Goal: Task Accomplishment & Management: Manage account settings

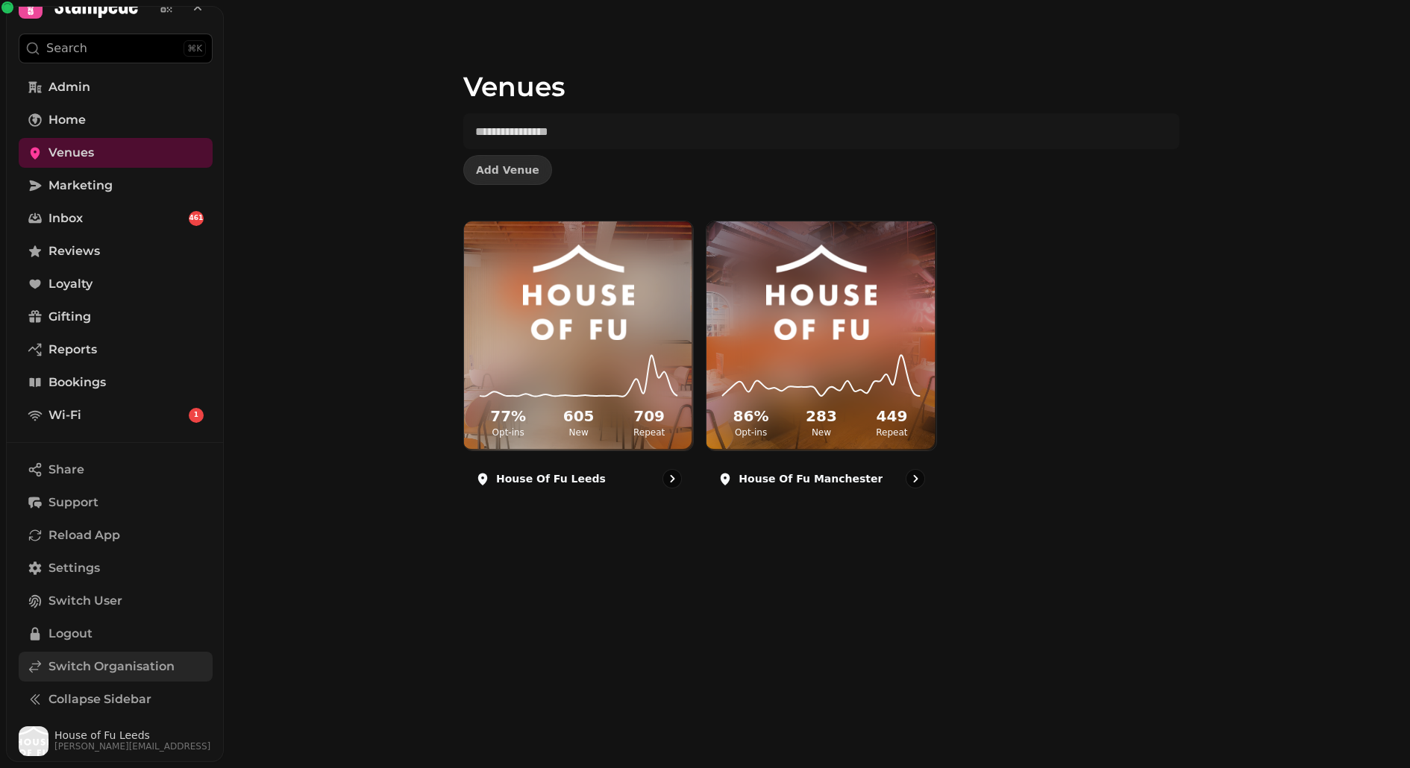
scroll to position [26, 0]
click at [80, 671] on span "Switch Organisation" at bounding box center [111, 668] width 126 height 18
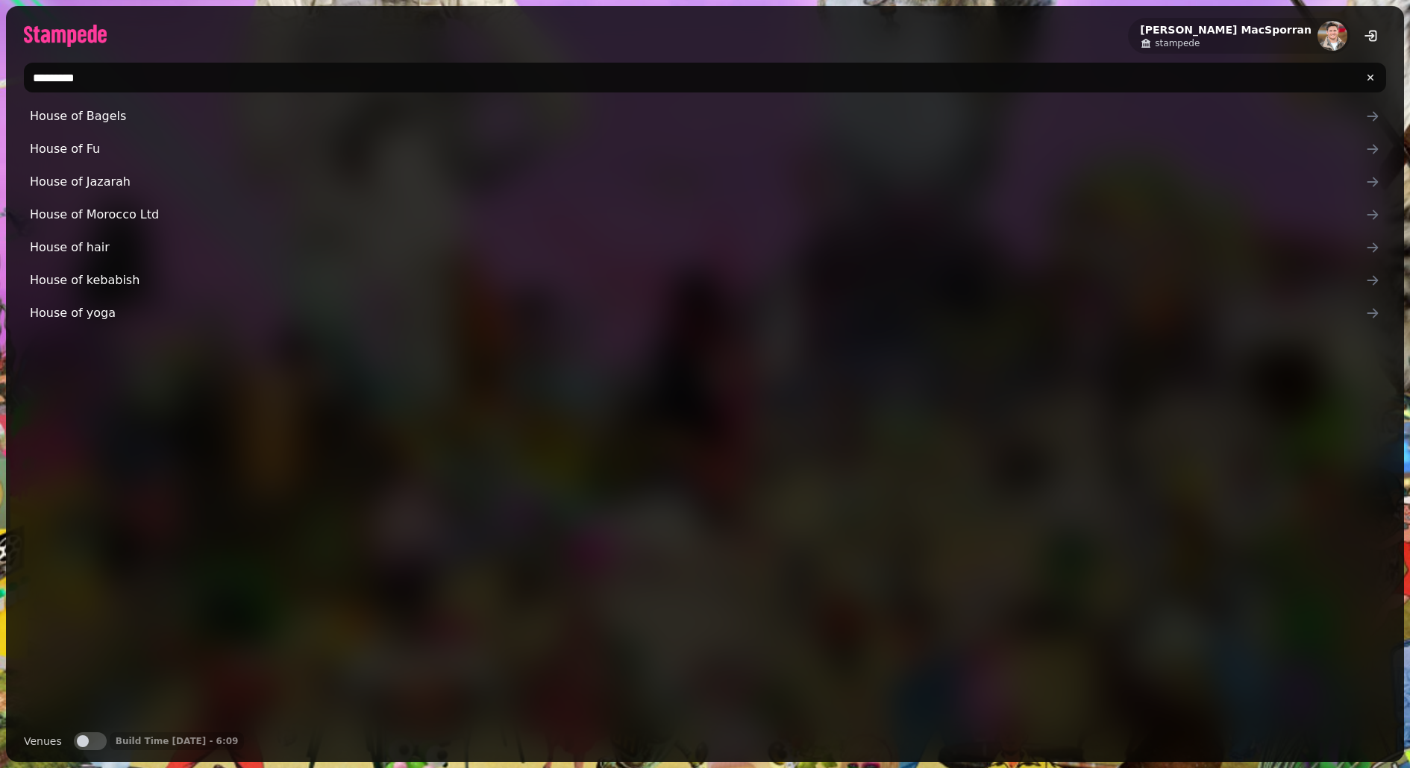
click at [122, 78] on input "********" at bounding box center [705, 78] width 1362 height 30
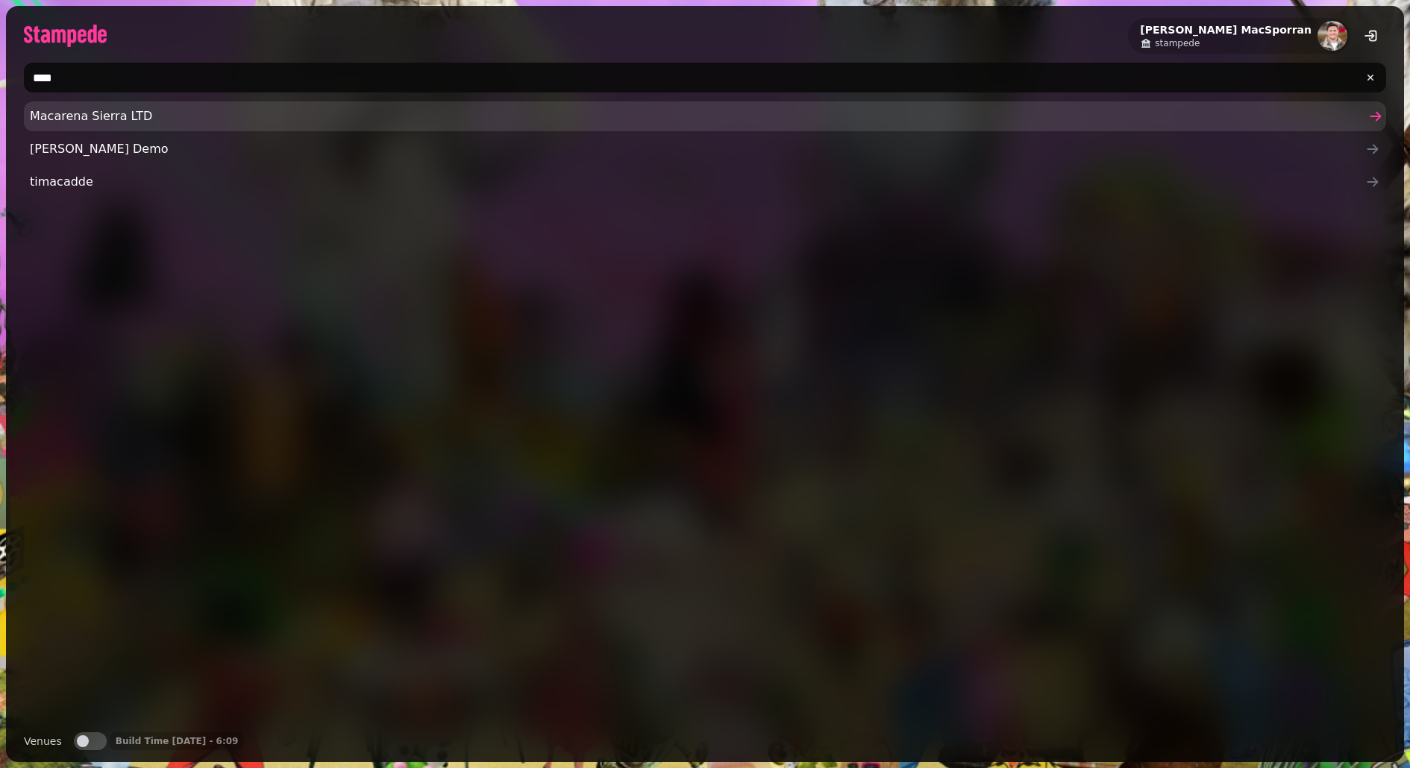
type input "****"
click at [98, 102] on link "Macarena Sierra LTD" at bounding box center [705, 116] width 1362 height 30
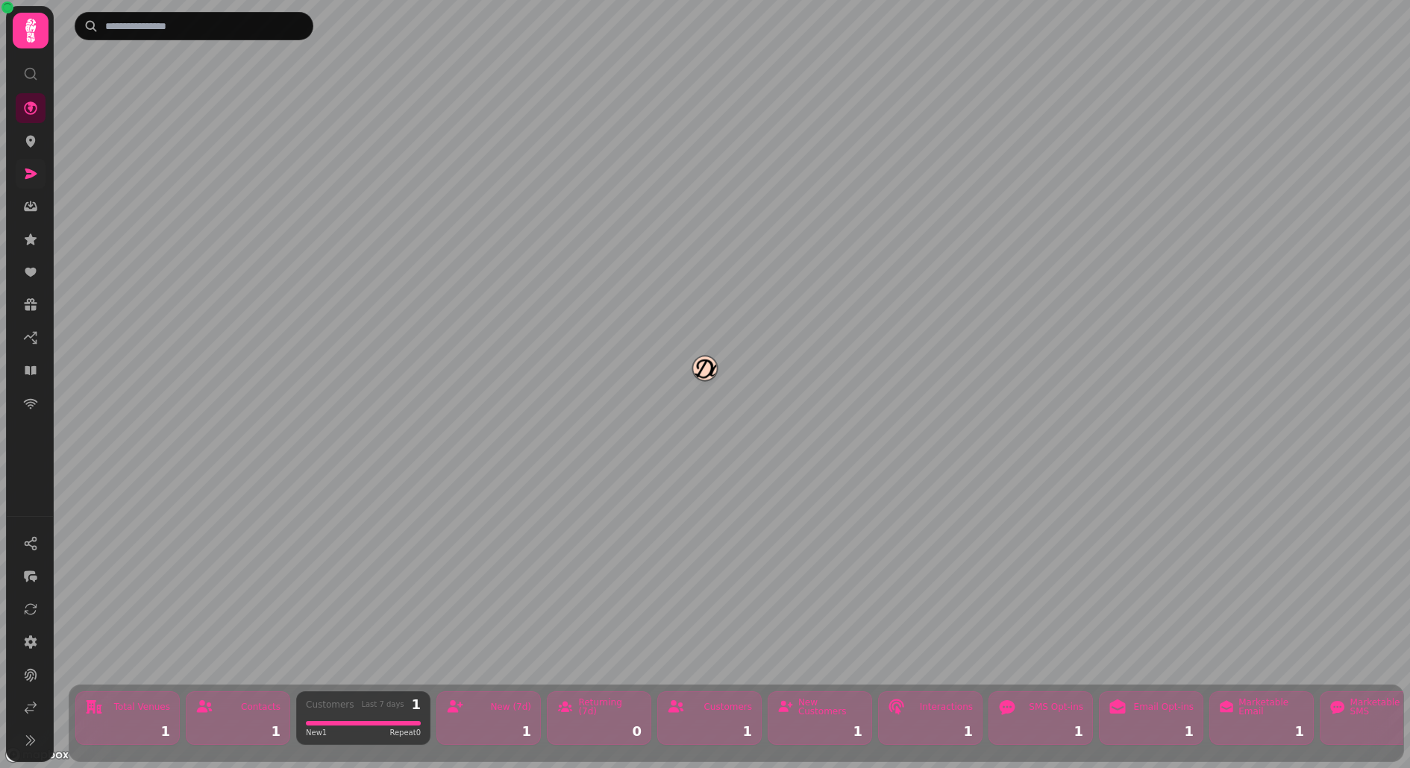
click at [30, 166] on icon at bounding box center [30, 173] width 15 height 15
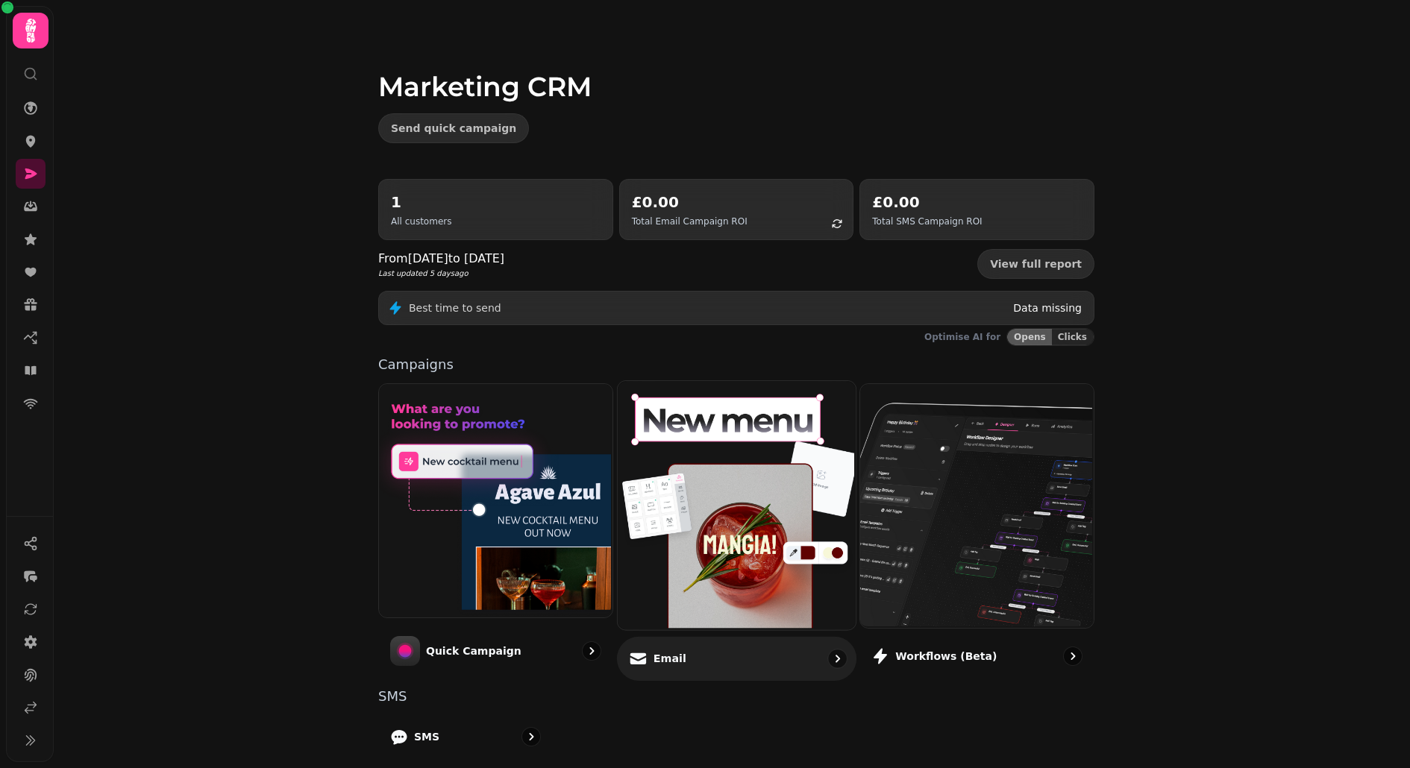
scroll to position [159, 0]
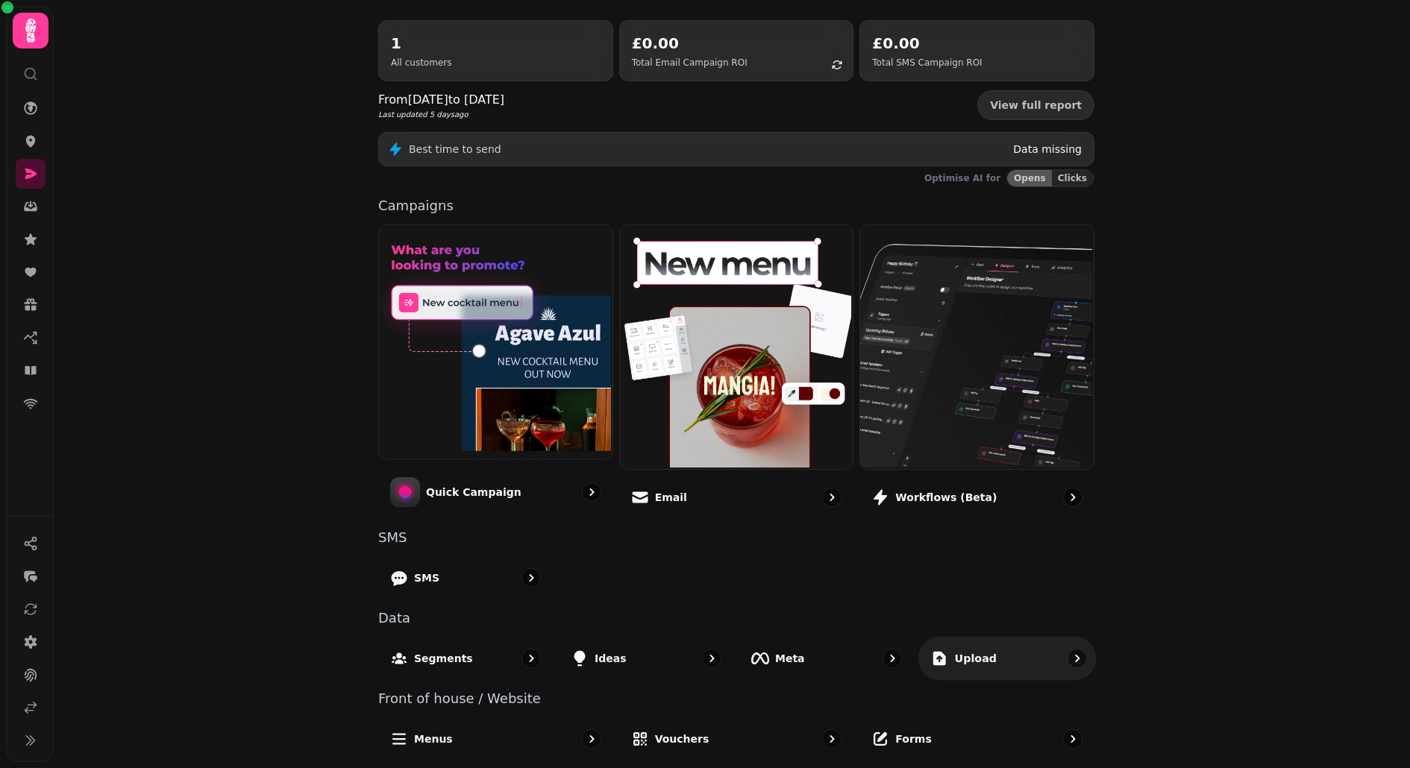
click at [985, 656] on p "Upload" at bounding box center [976, 658] width 42 height 15
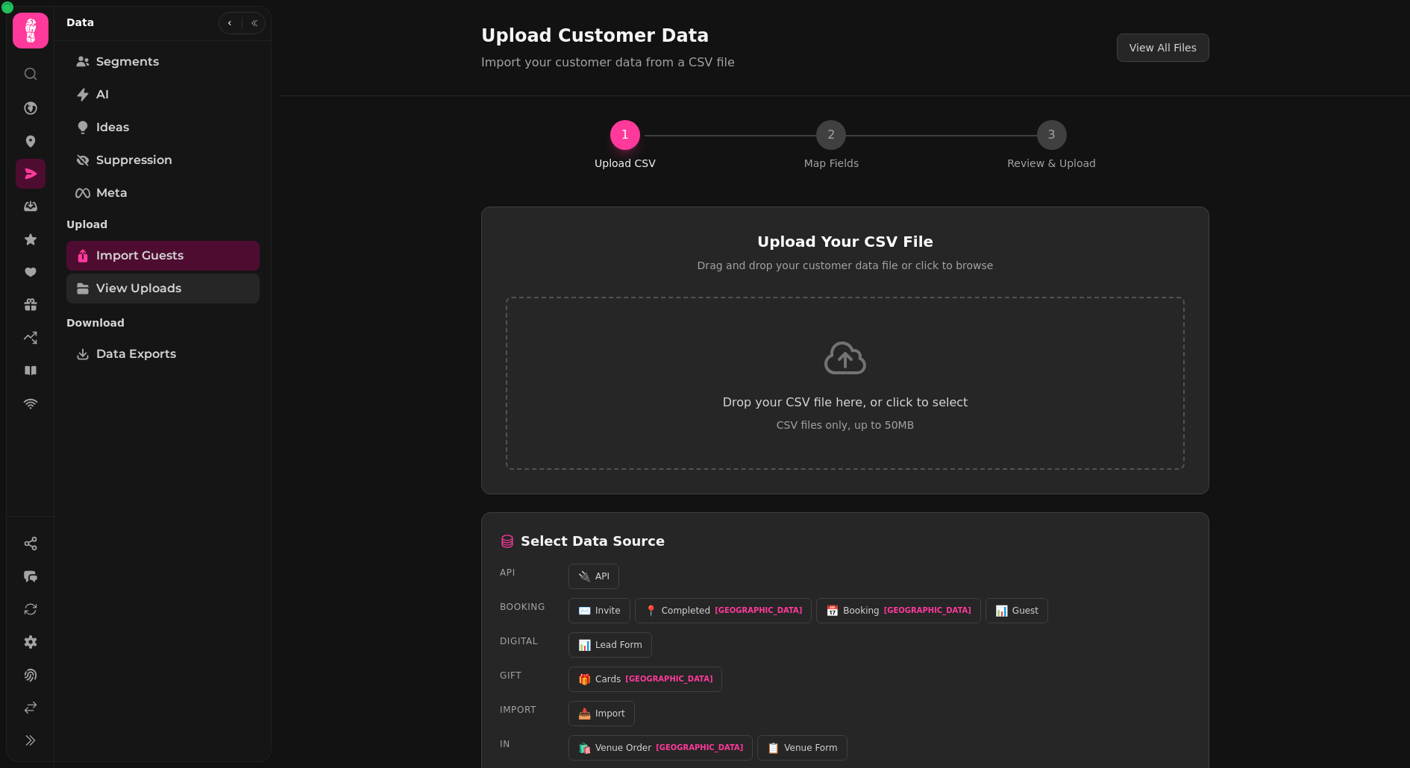
click at [169, 285] on span "View Uploads" at bounding box center [138, 289] width 85 height 18
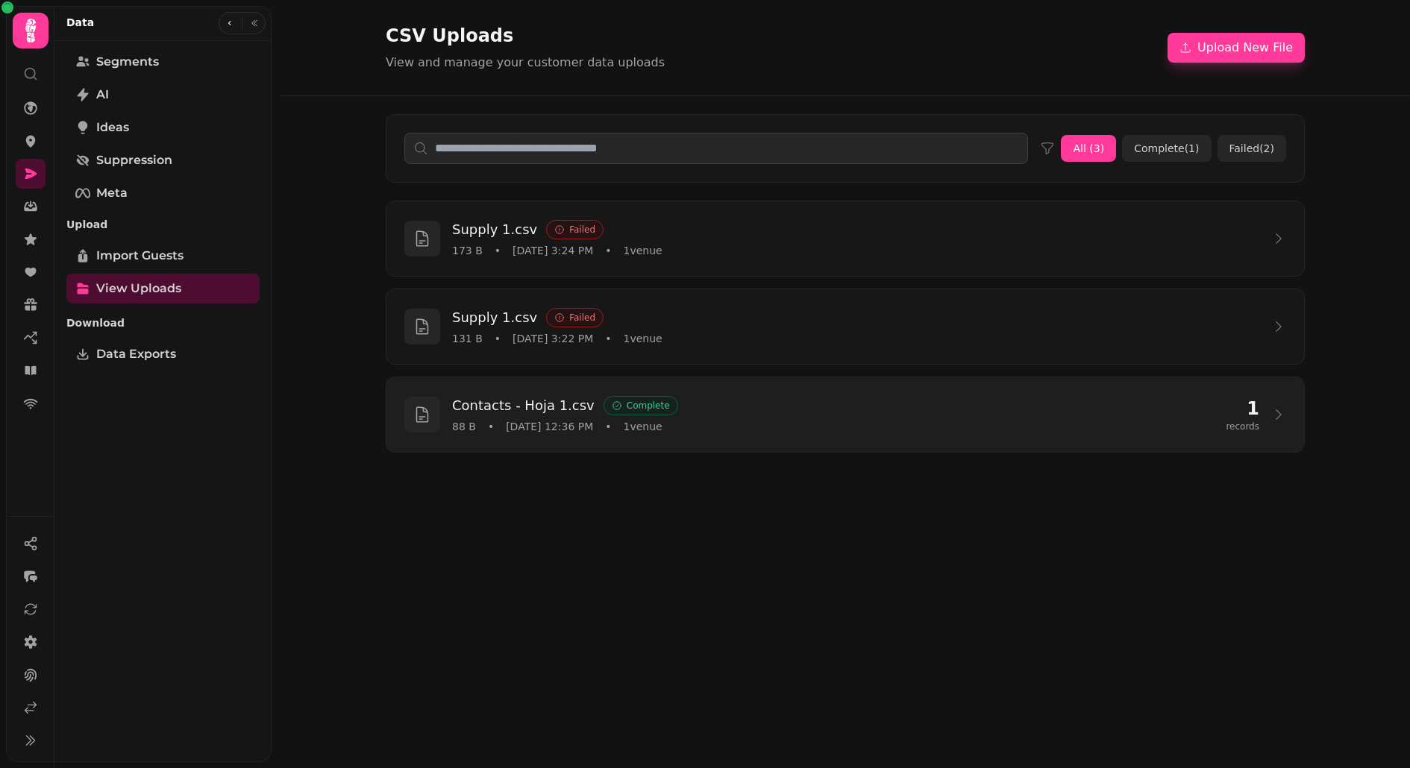
click at [780, 395] on div "Contacts - Hoja 1.csv Complete" at bounding box center [833, 405] width 762 height 21
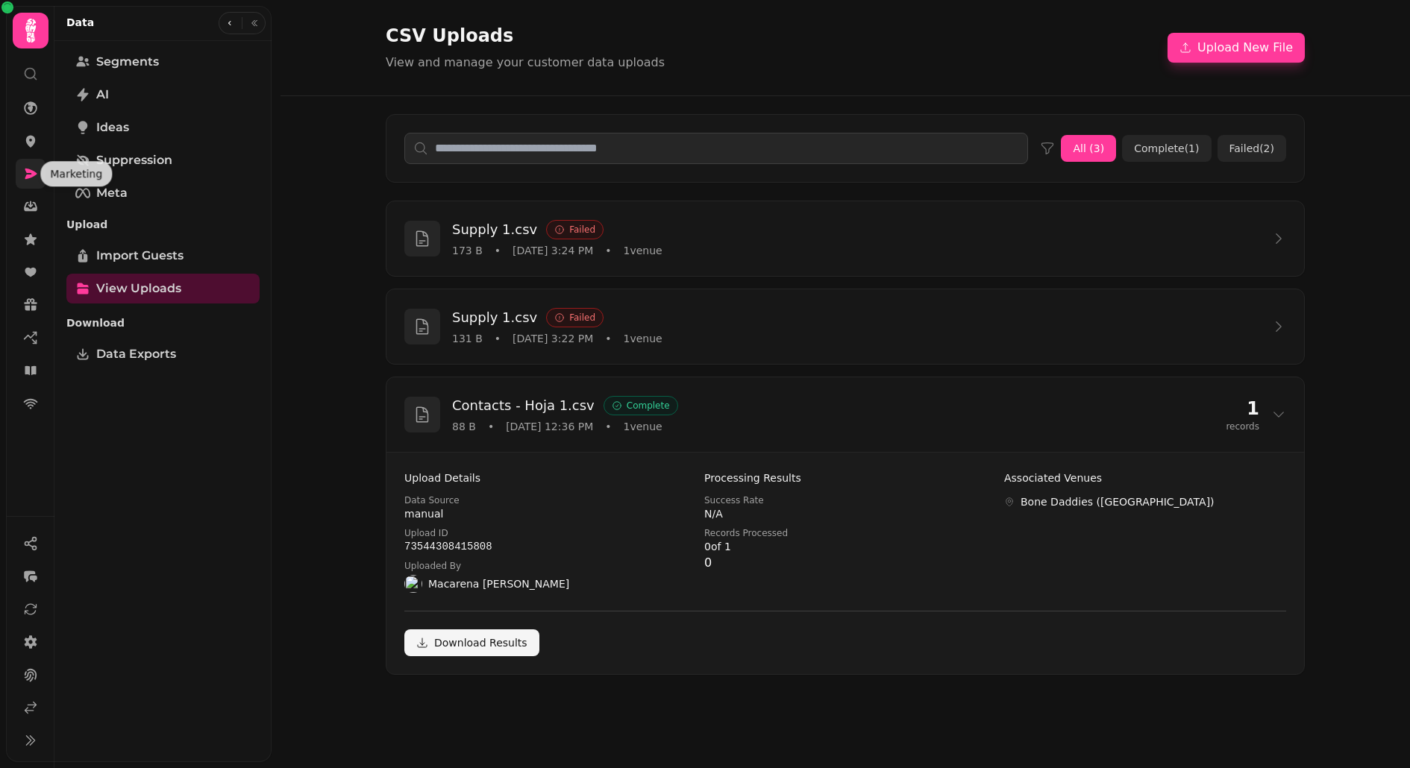
click at [31, 178] on icon at bounding box center [30, 173] width 15 height 15
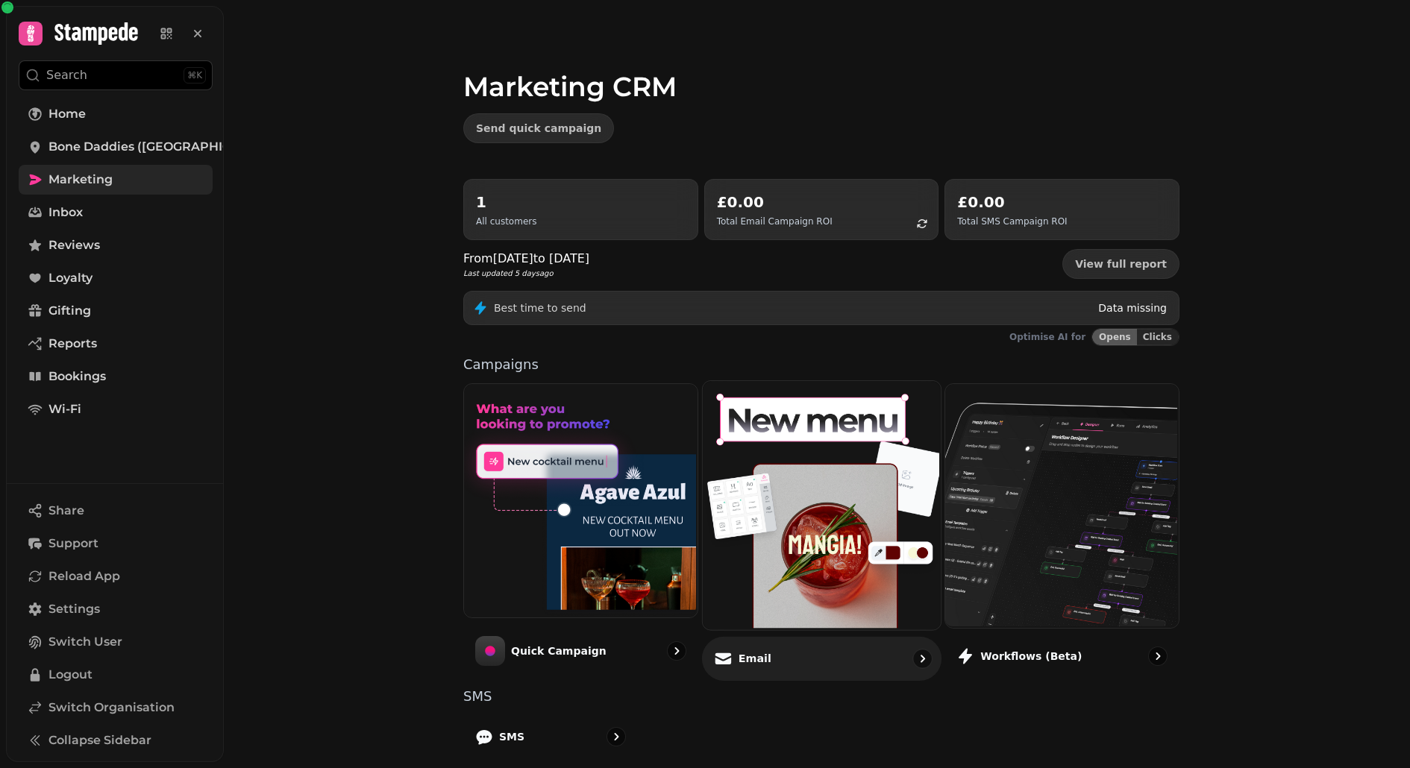
click at [858, 458] on img at bounding box center [820, 504] width 238 height 248
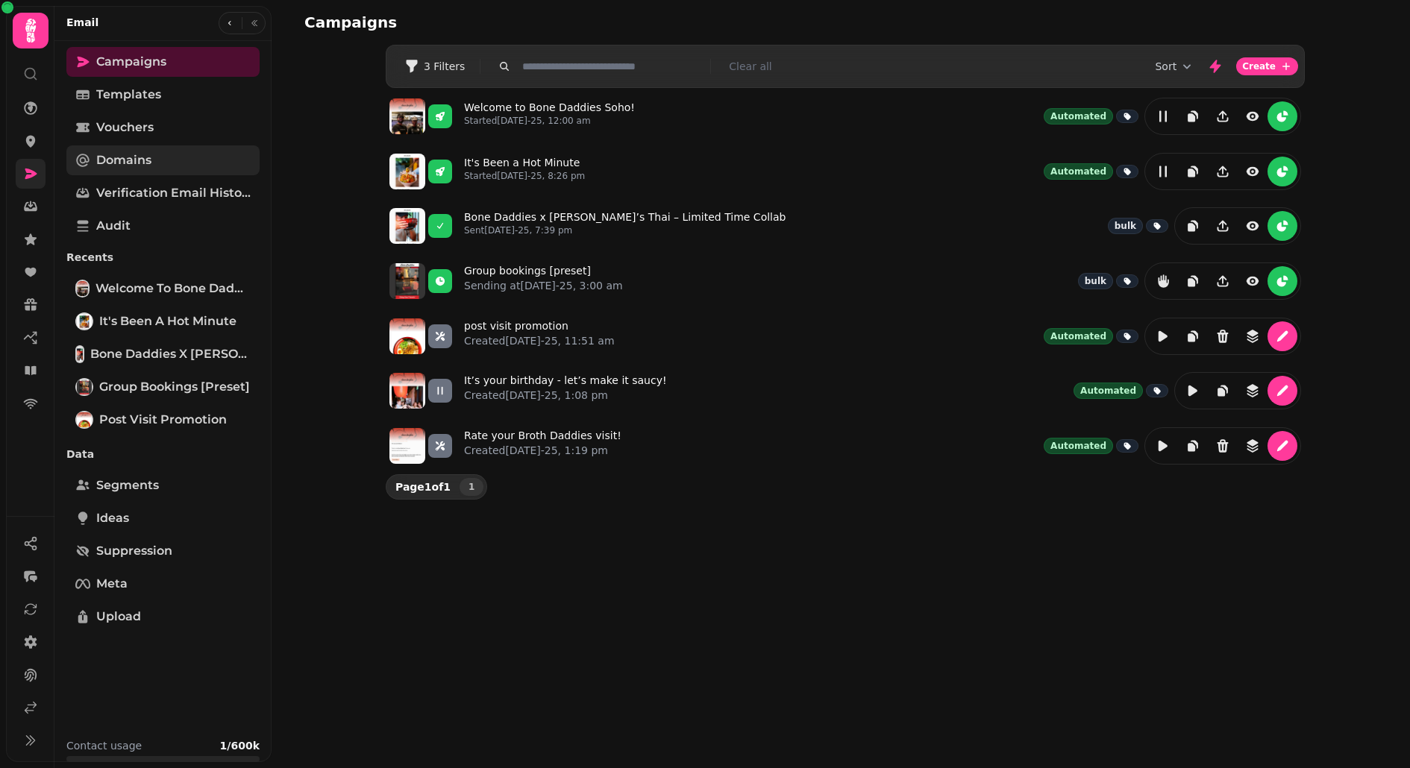
click at [122, 162] on span "Domains" at bounding box center [123, 160] width 55 height 18
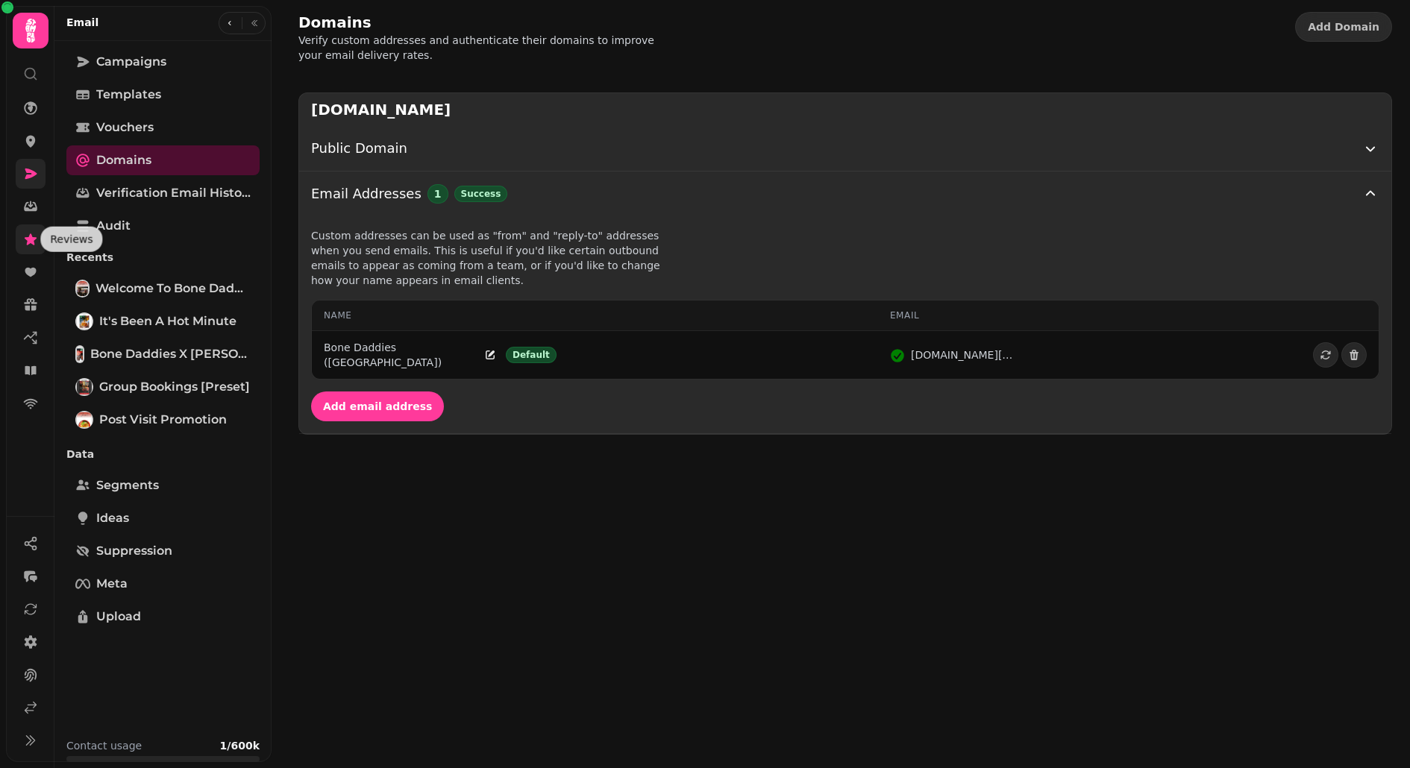
click at [27, 230] on link at bounding box center [31, 240] width 30 height 30
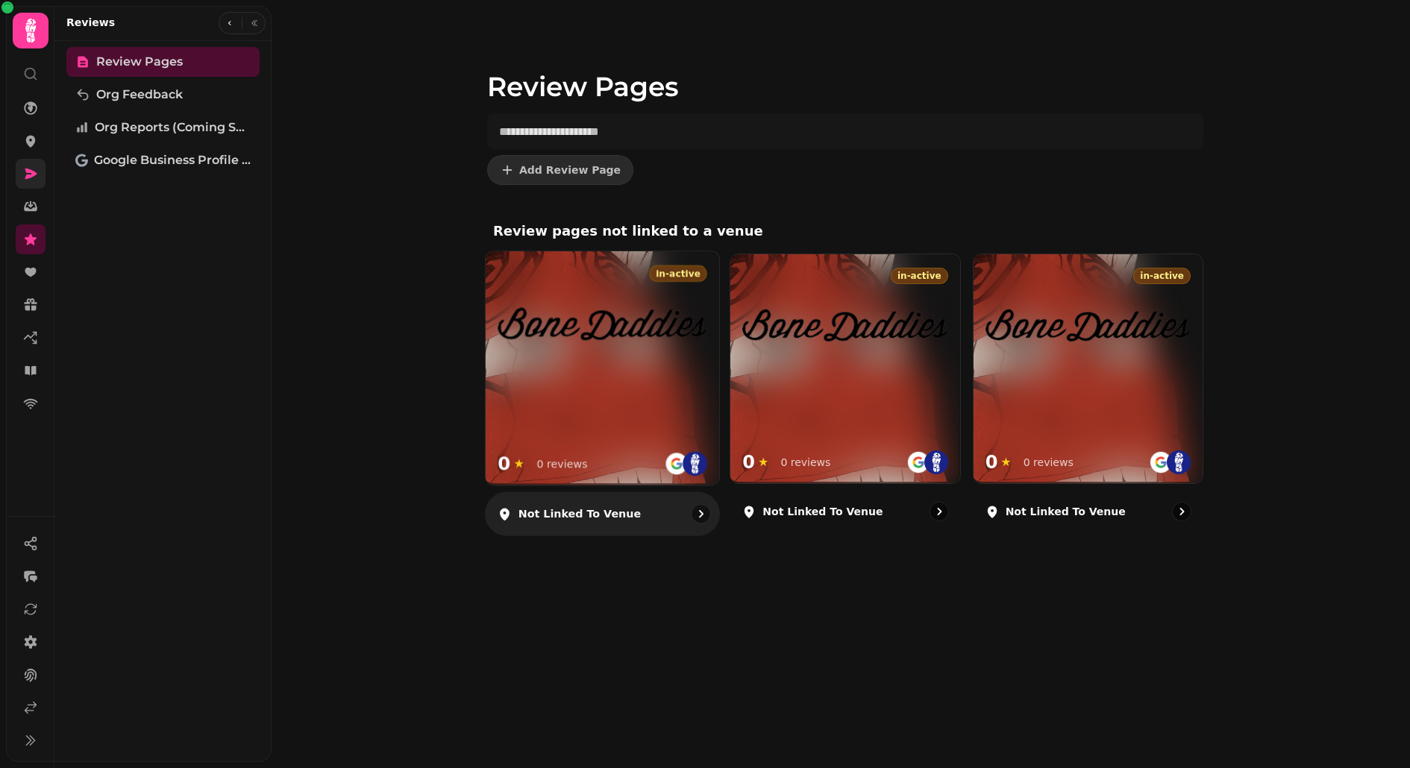
click at [567, 315] on img at bounding box center [603, 324] width 210 height 37
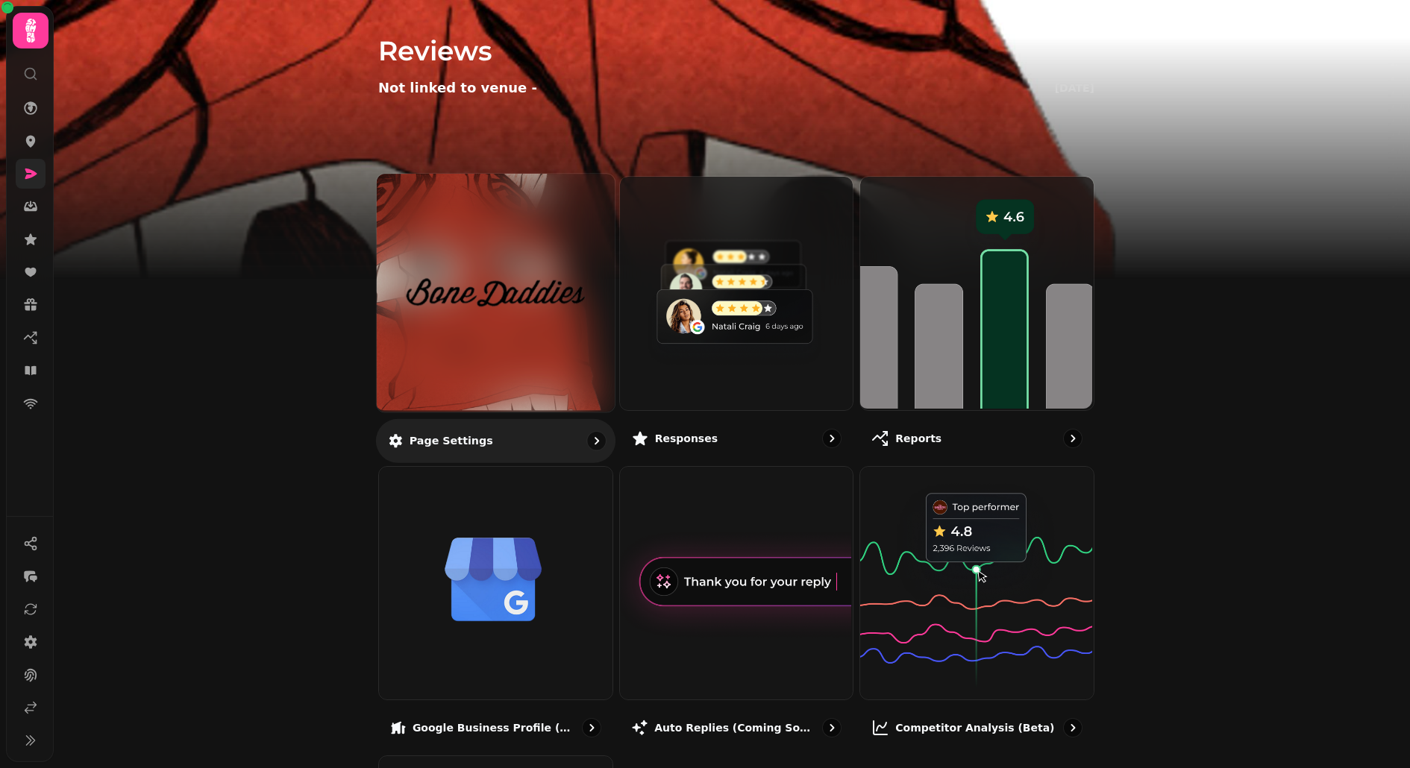
click at [441, 355] on div at bounding box center [496, 293] width 238 height 238
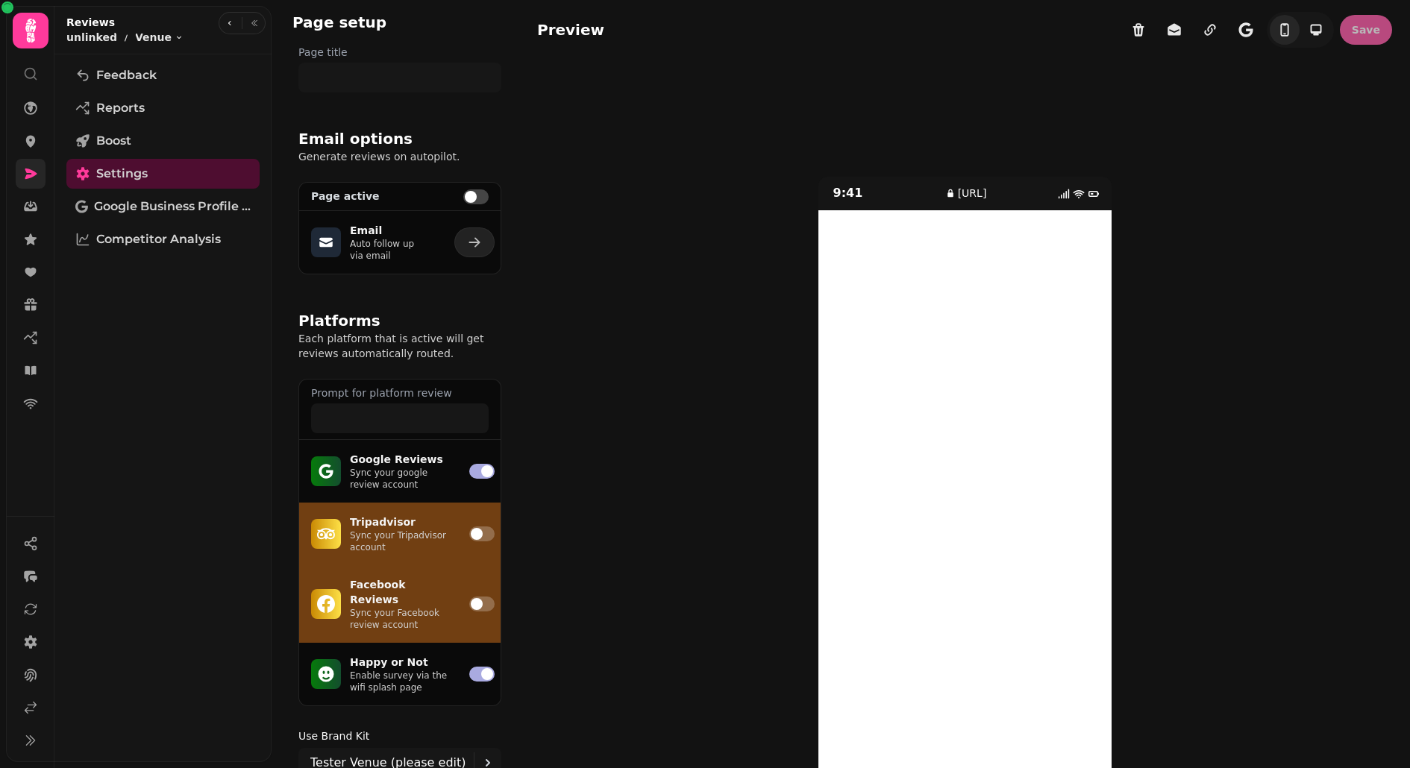
click at [428, 473] on p "Sync your google review account" at bounding box center [400, 479] width 101 height 24
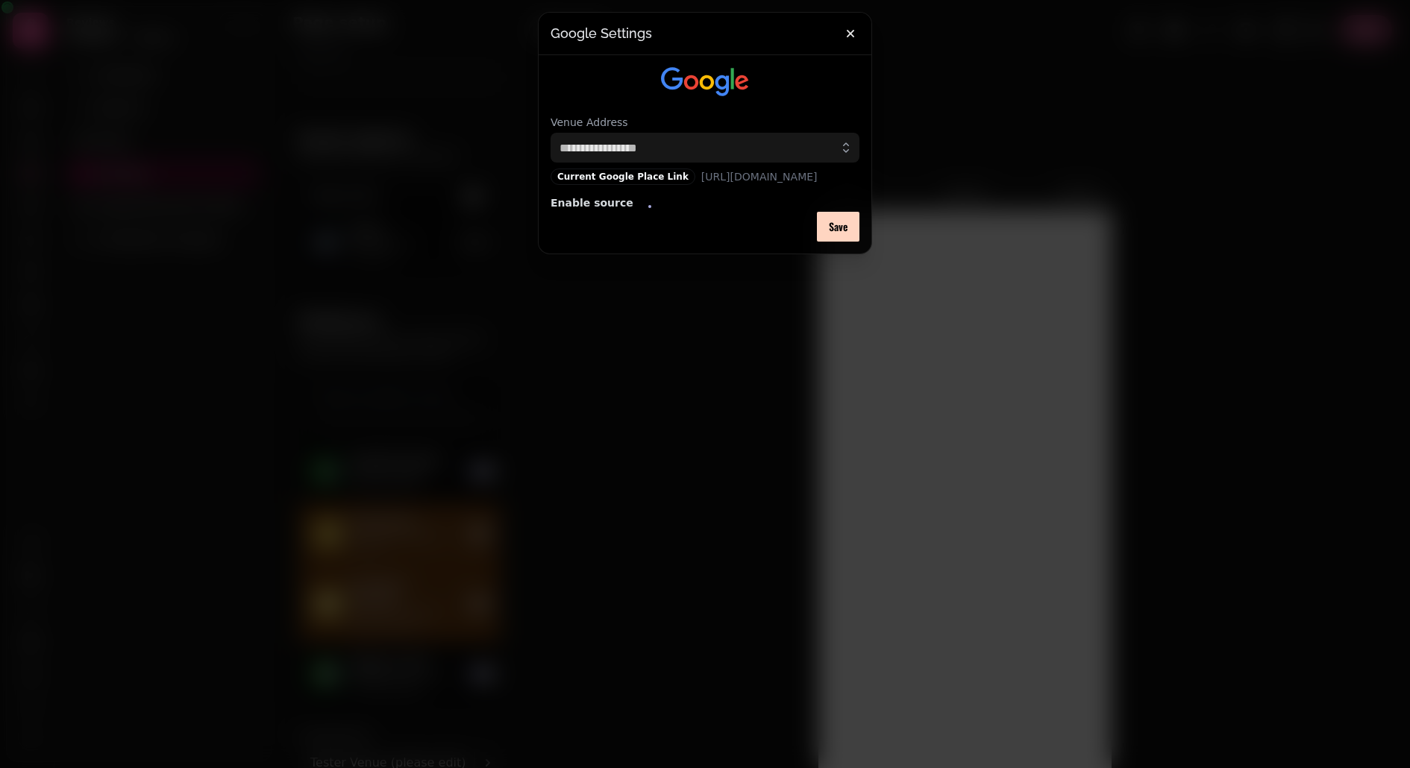
click at [761, 175] on span "[URL][DOMAIN_NAME]" at bounding box center [759, 176] width 116 height 15
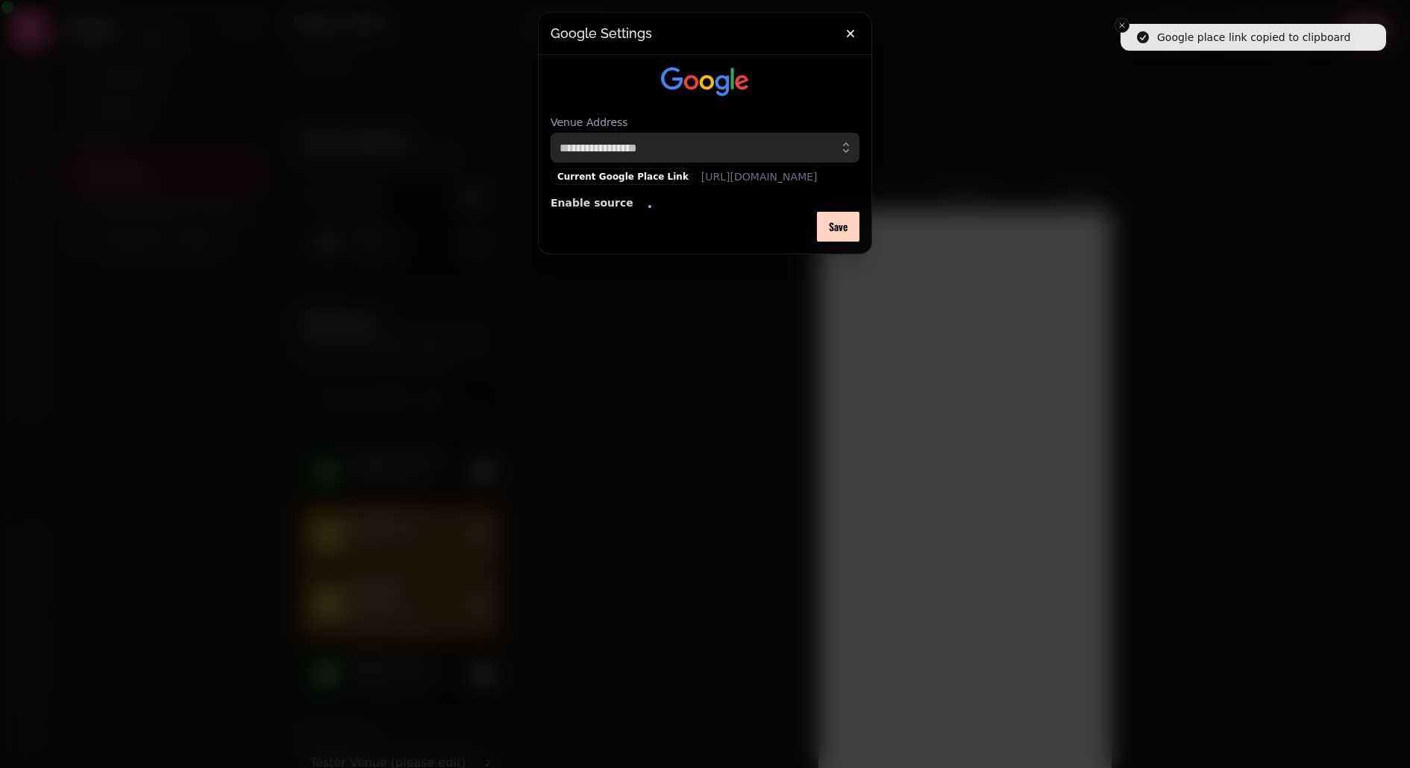
click at [730, 154] on input "text" at bounding box center [705, 148] width 309 height 30
click at [840, 33] on button "button" at bounding box center [851, 34] width 30 height 30
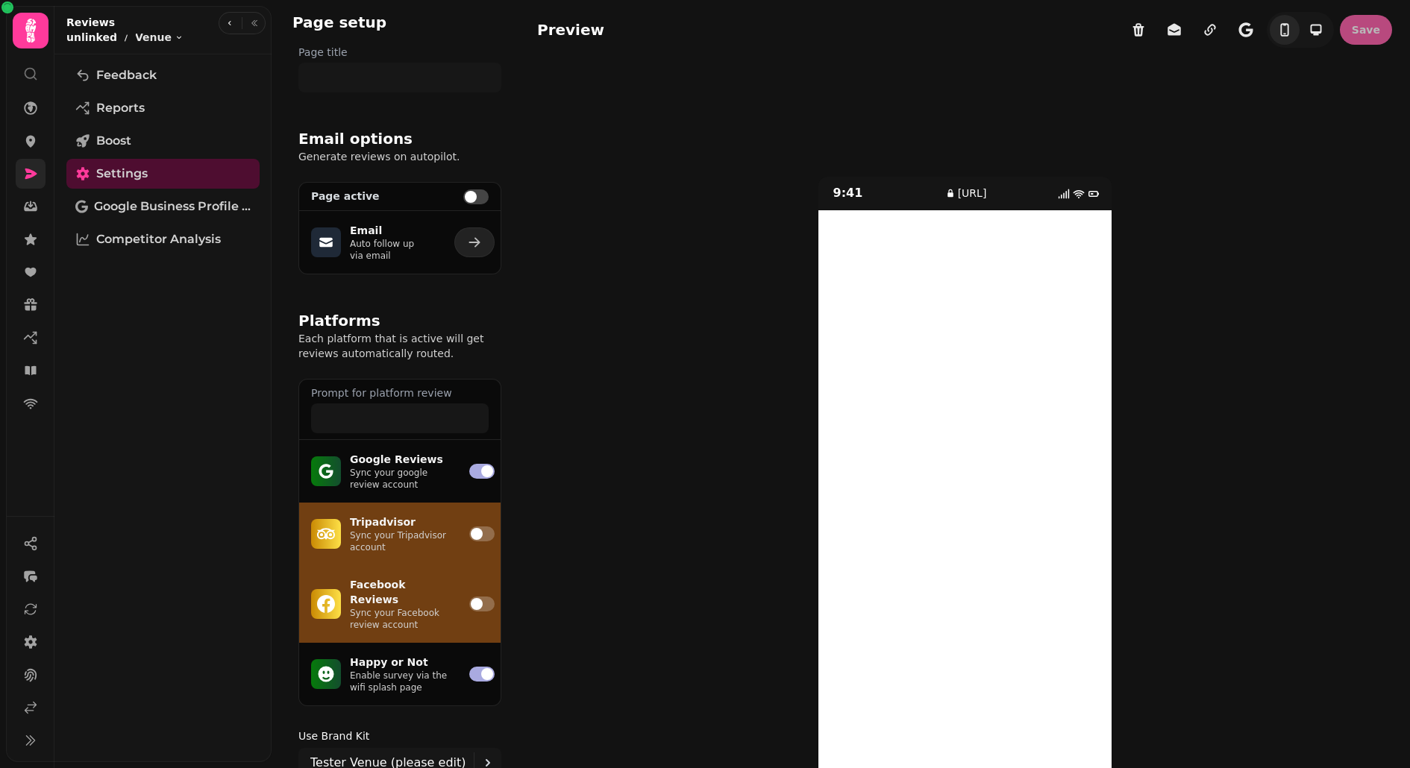
click at [93, 41] on p "unlinked" at bounding box center [91, 37] width 51 height 15
click at [147, 34] on button "Venue Toggle menu" at bounding box center [159, 37] width 48 height 15
click at [88, 32] on p "unlinked" at bounding box center [91, 37] width 51 height 15
click at [237, 19] on button "button" at bounding box center [230, 23] width 18 height 18
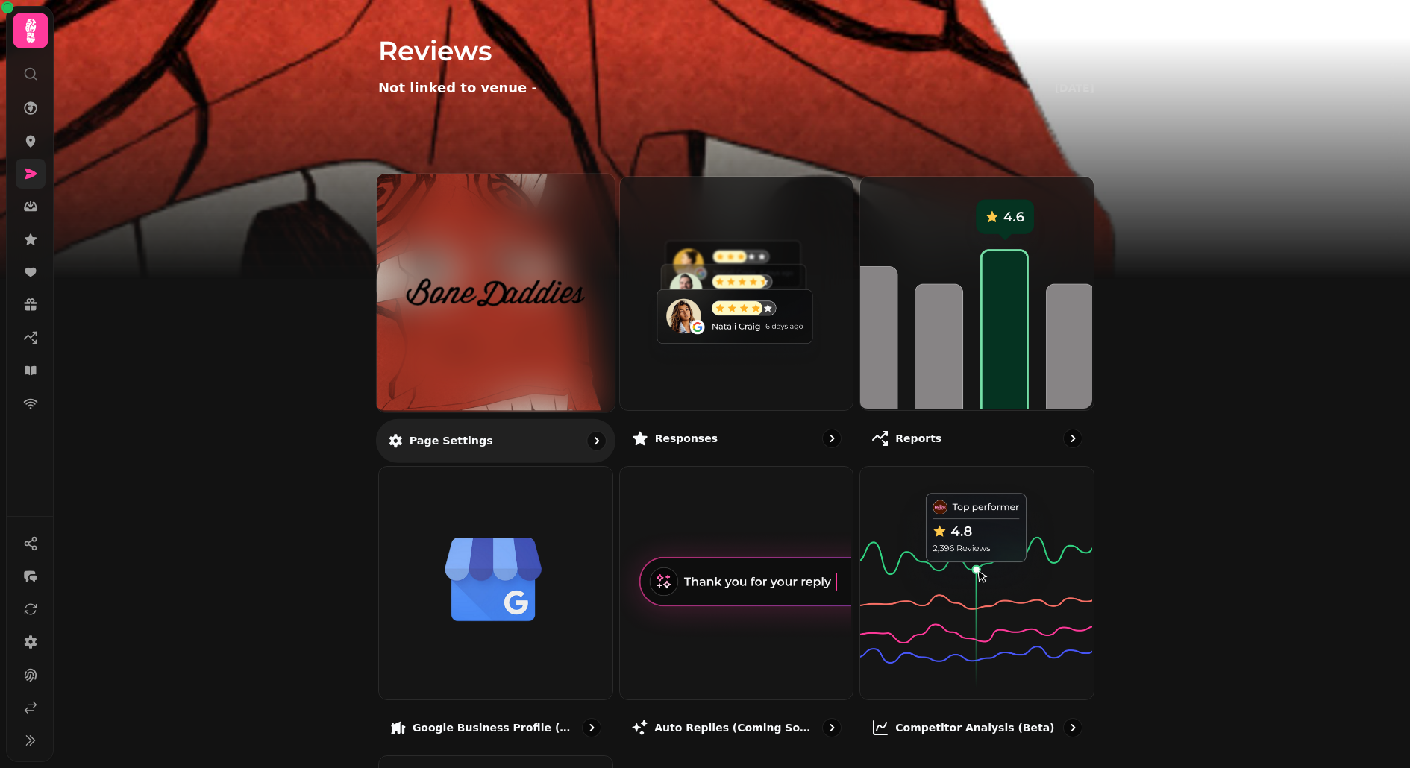
click at [497, 307] on img at bounding box center [496, 293] width 178 height 98
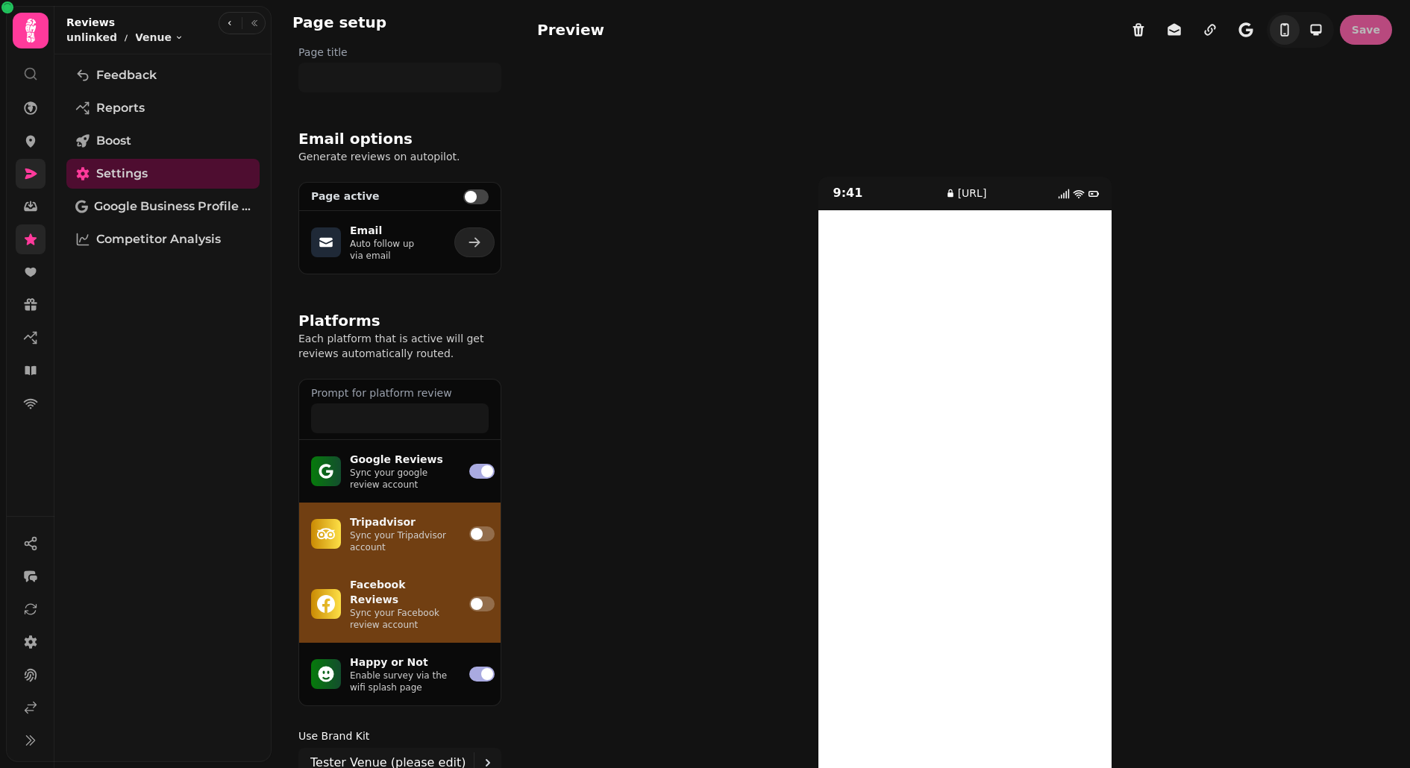
click at [43, 236] on link at bounding box center [31, 240] width 30 height 30
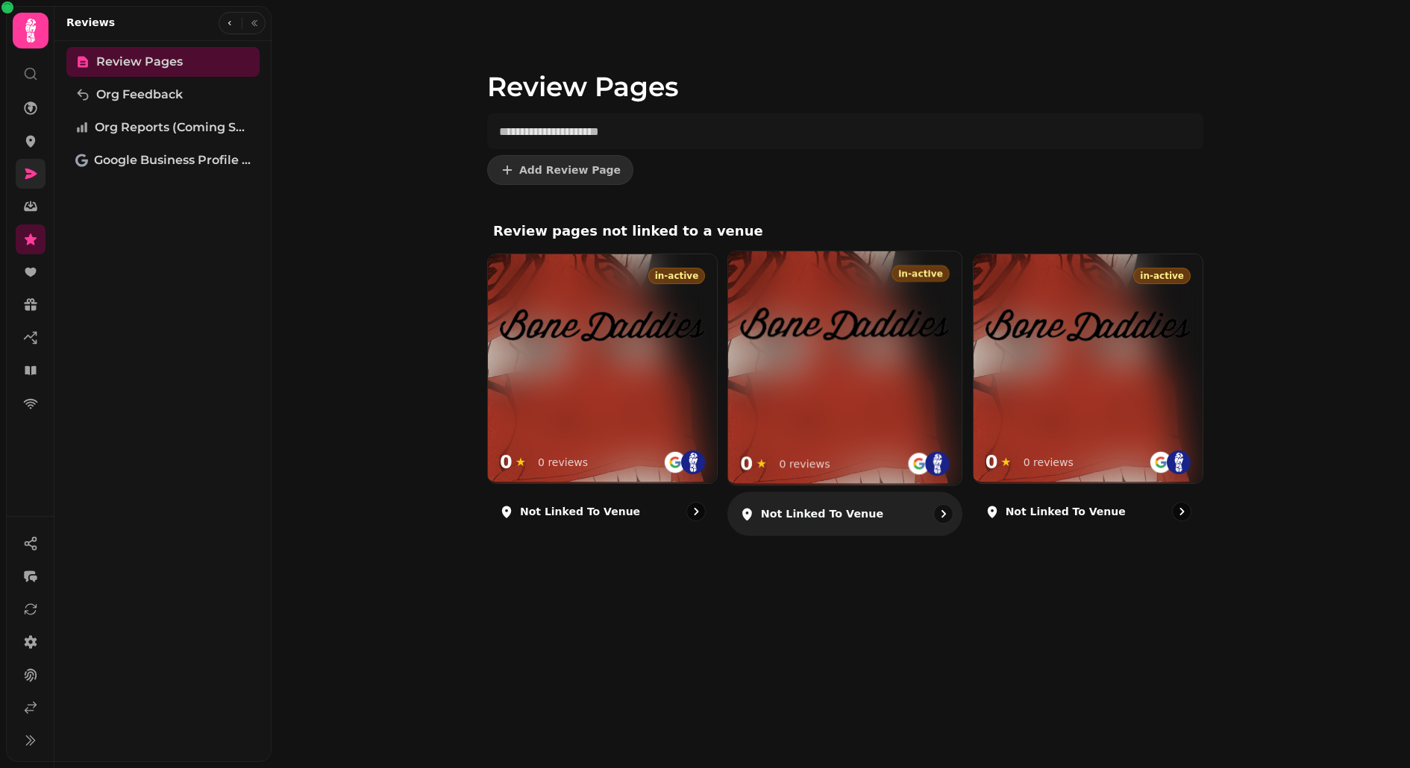
click at [812, 358] on div at bounding box center [845, 312] width 234 height 122
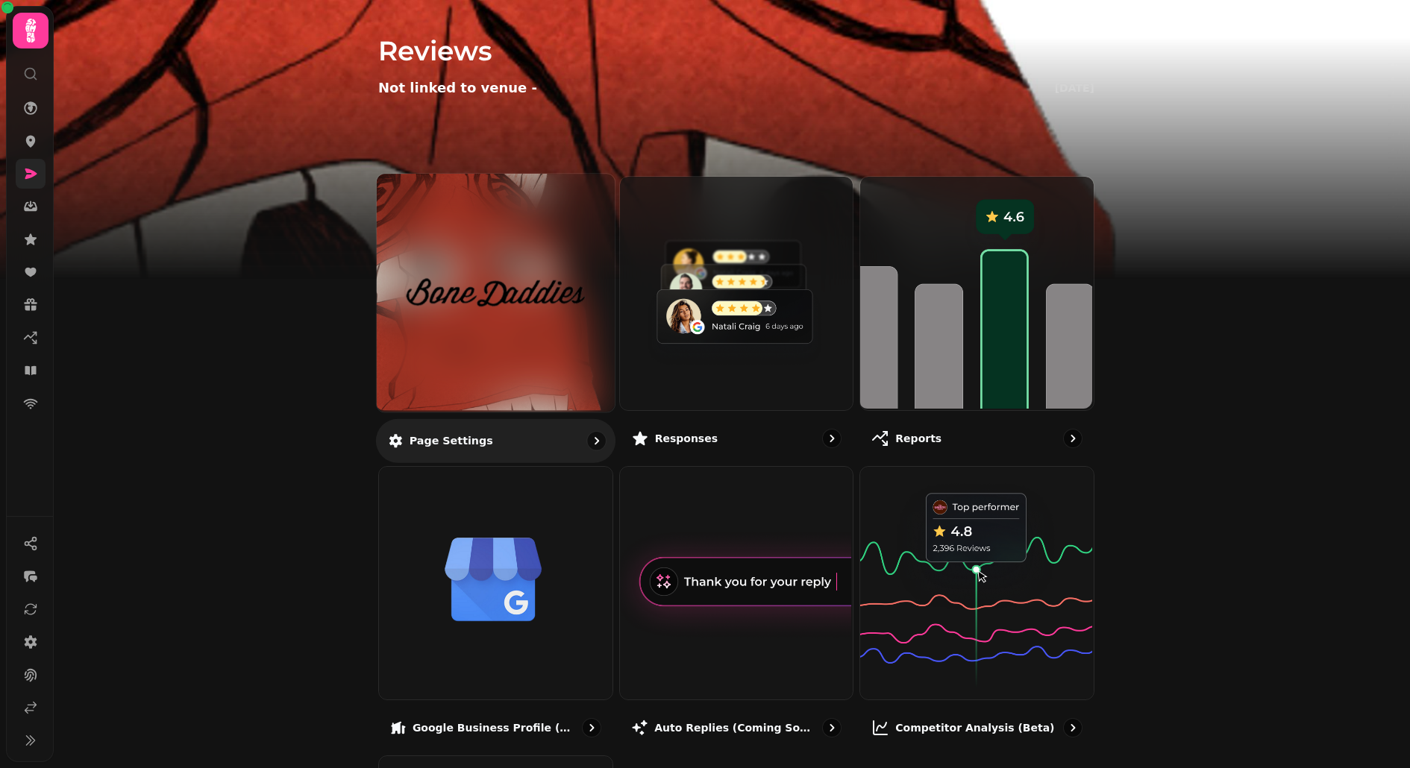
click at [500, 354] on div at bounding box center [496, 293] width 238 height 238
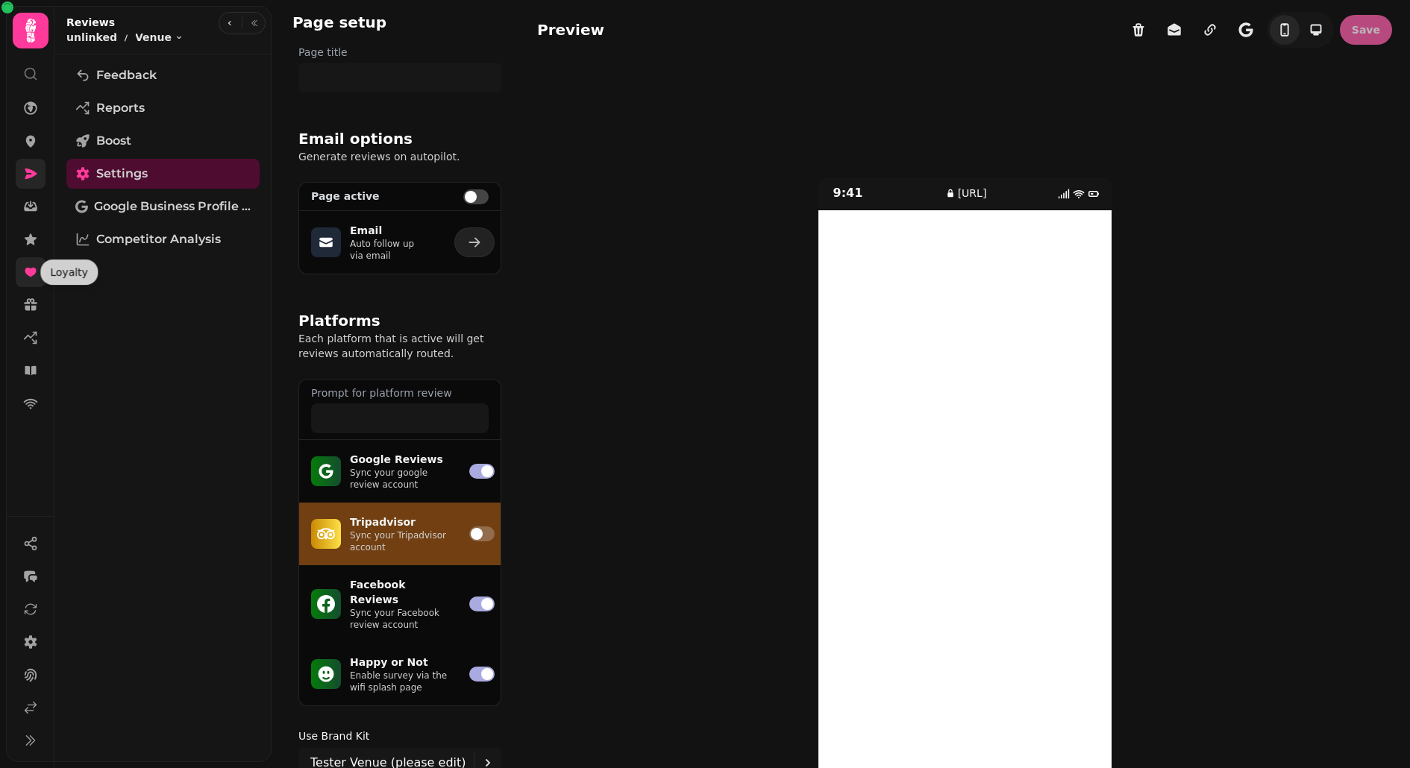
click at [31, 266] on icon at bounding box center [30, 272] width 15 height 15
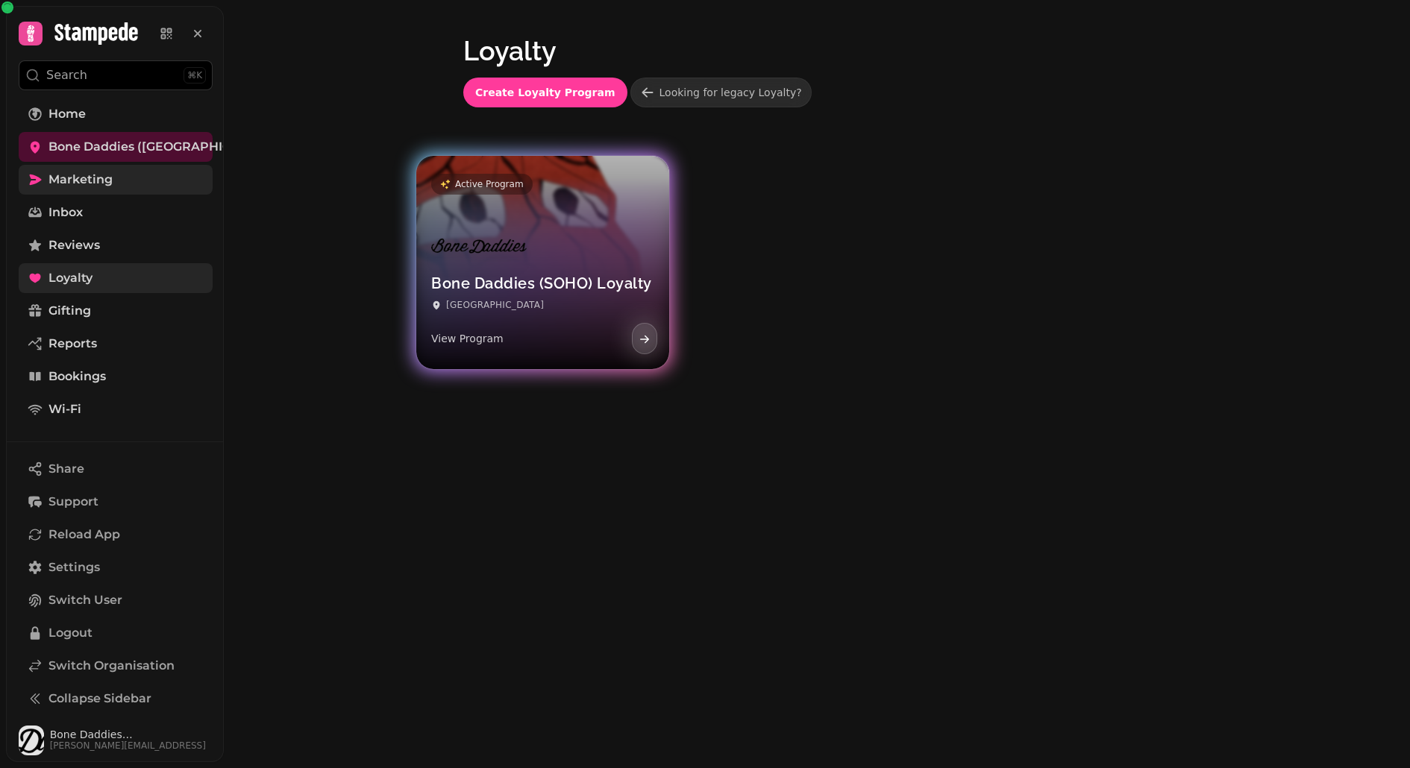
click at [480, 236] on img at bounding box center [478, 246] width 95 height 36
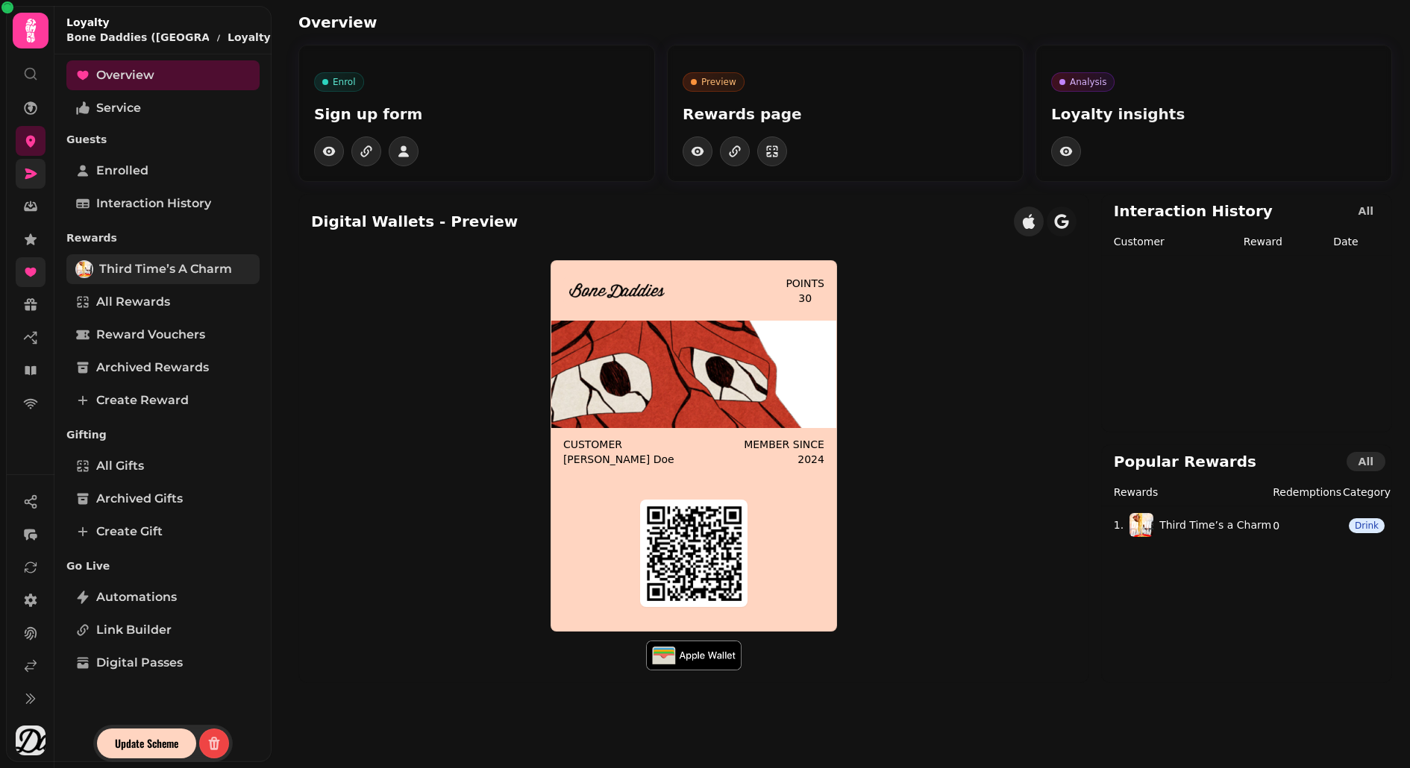
click at [153, 260] on span "Third Time’s a Charm" at bounding box center [165, 269] width 133 height 18
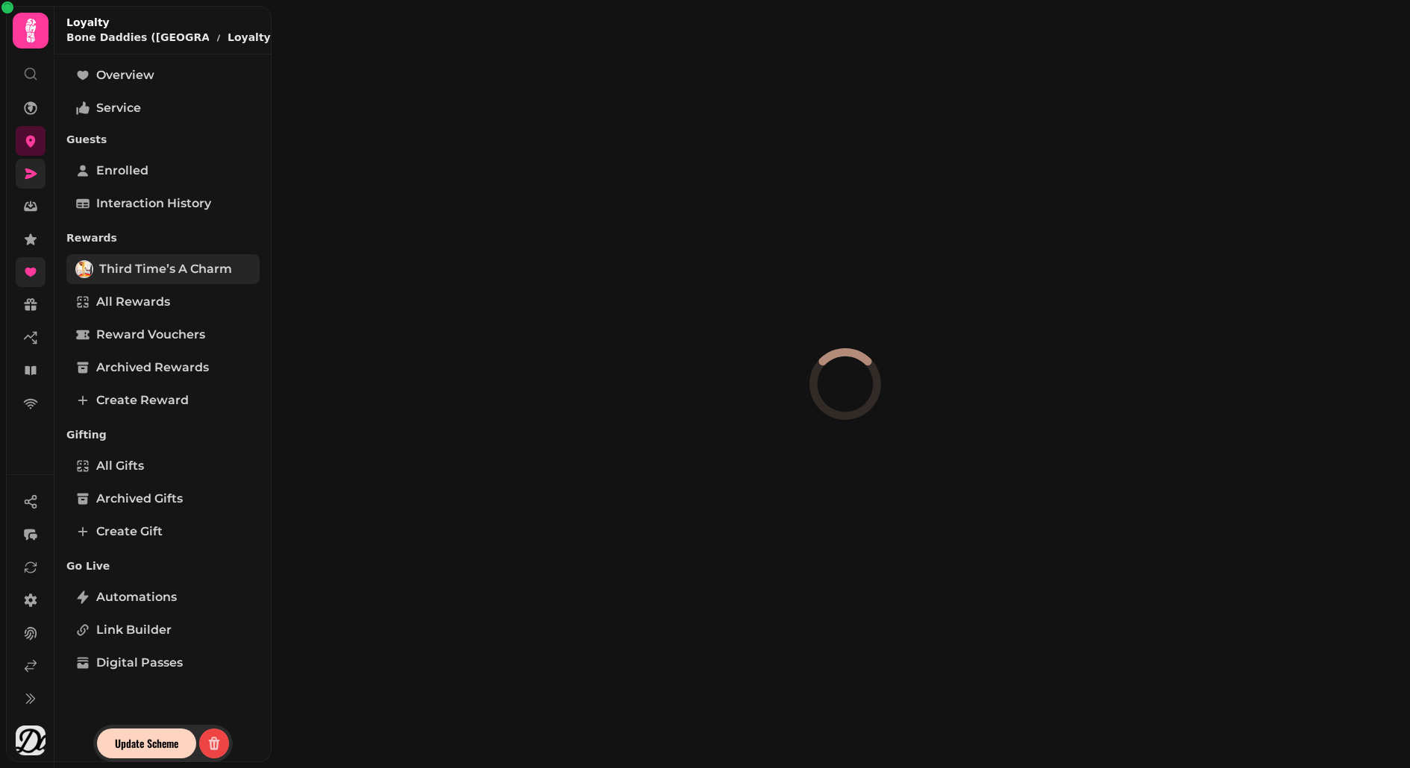
select select "*****"
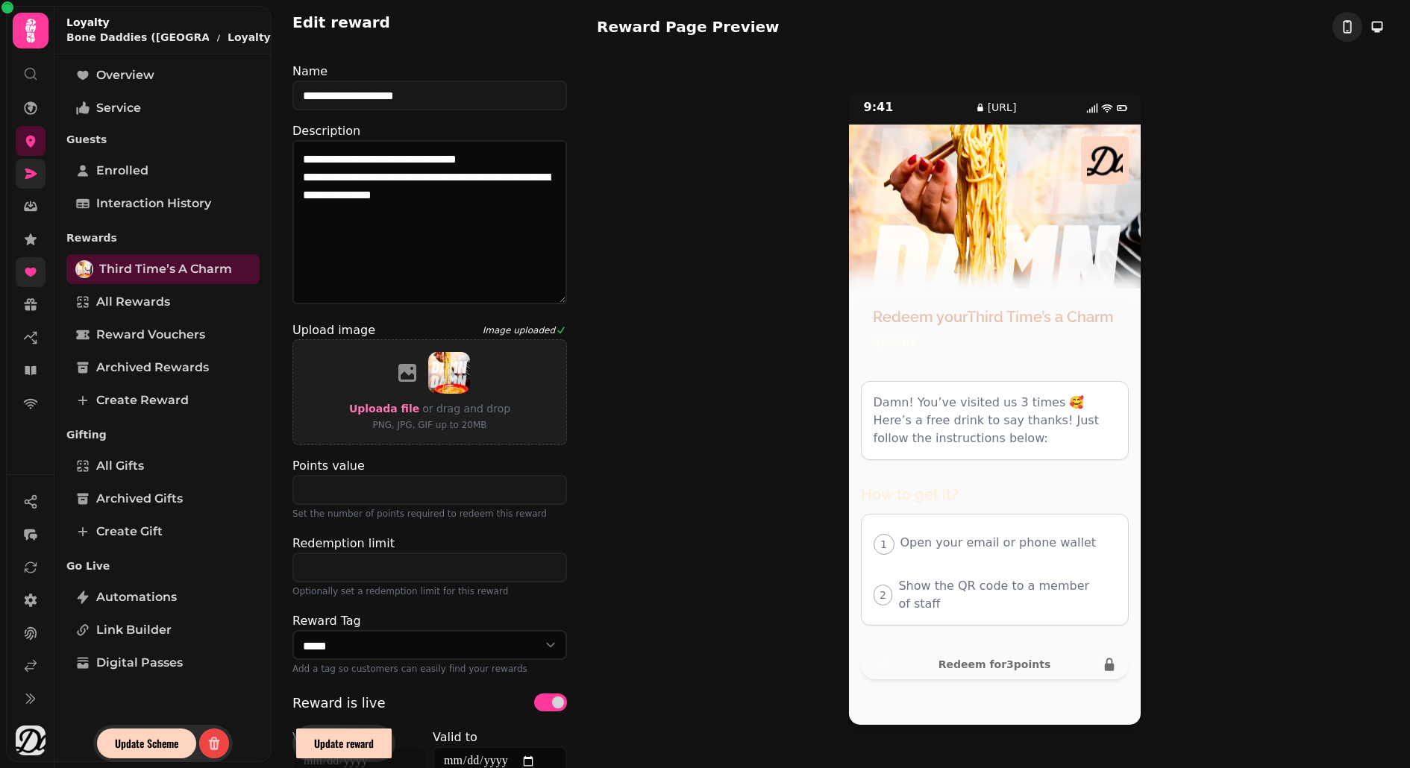
click at [24, 184] on link at bounding box center [31, 174] width 30 height 30
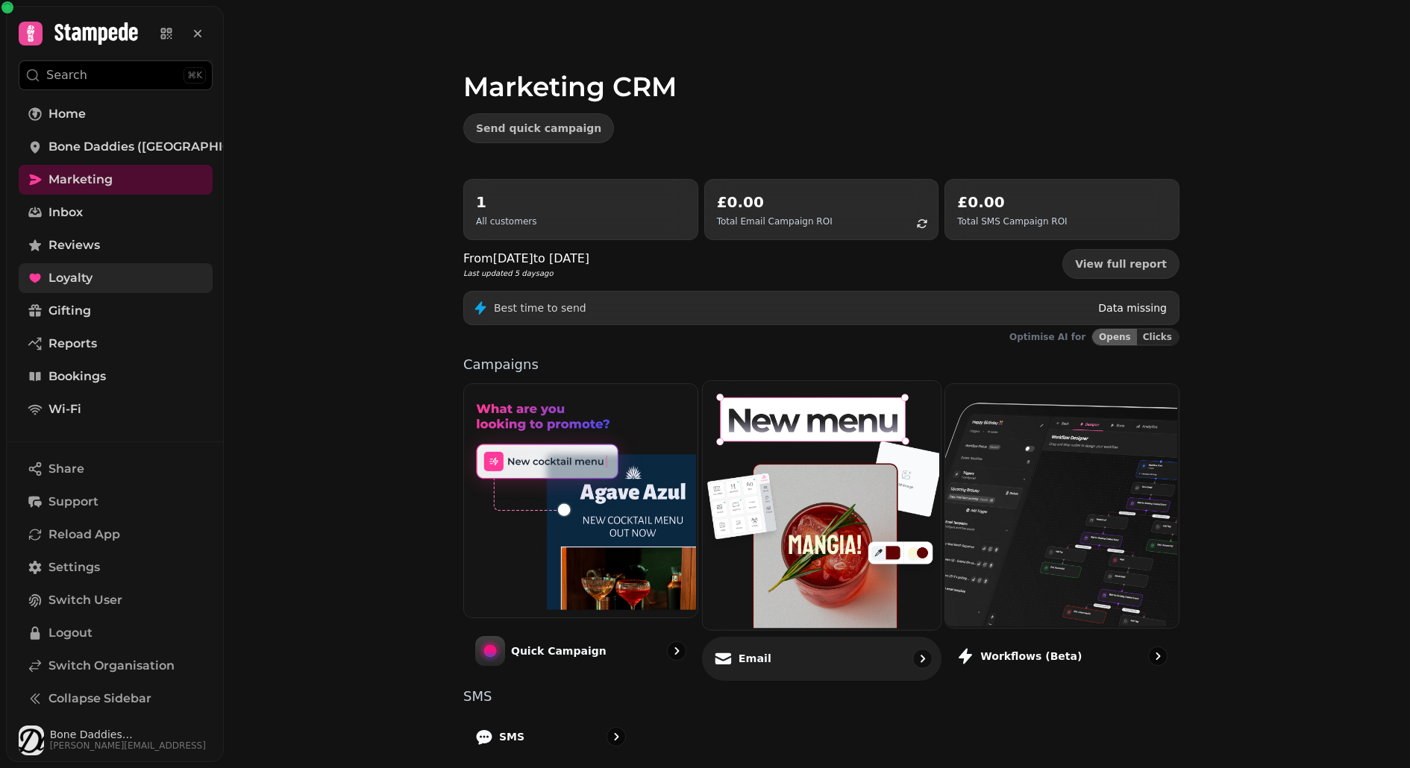
click at [765, 434] on img at bounding box center [820, 504] width 238 height 248
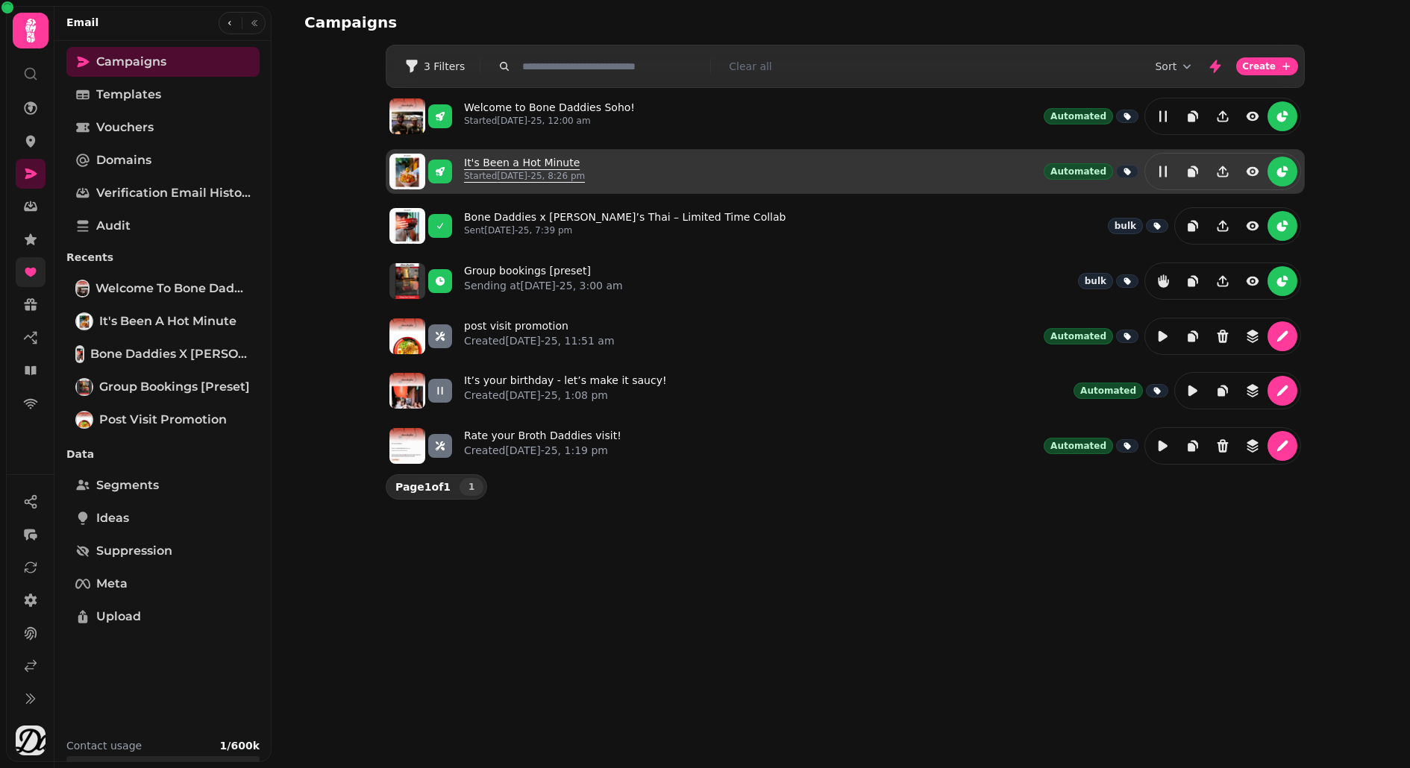
click at [492, 156] on link "It's Been a Hot Minute Started [DATE]-25, 8:26 pm" at bounding box center [524, 171] width 121 height 33
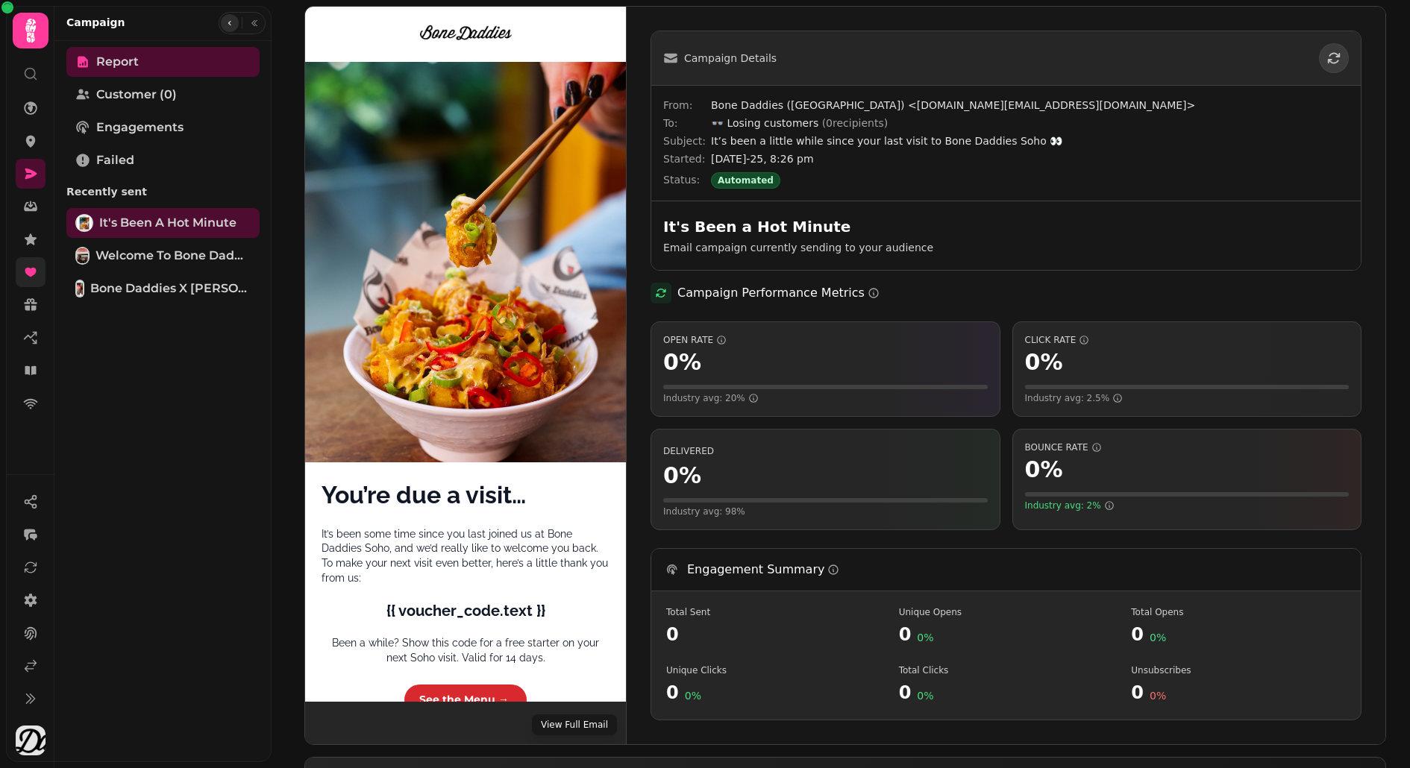
click at [225, 25] on button "button" at bounding box center [230, 23] width 18 height 18
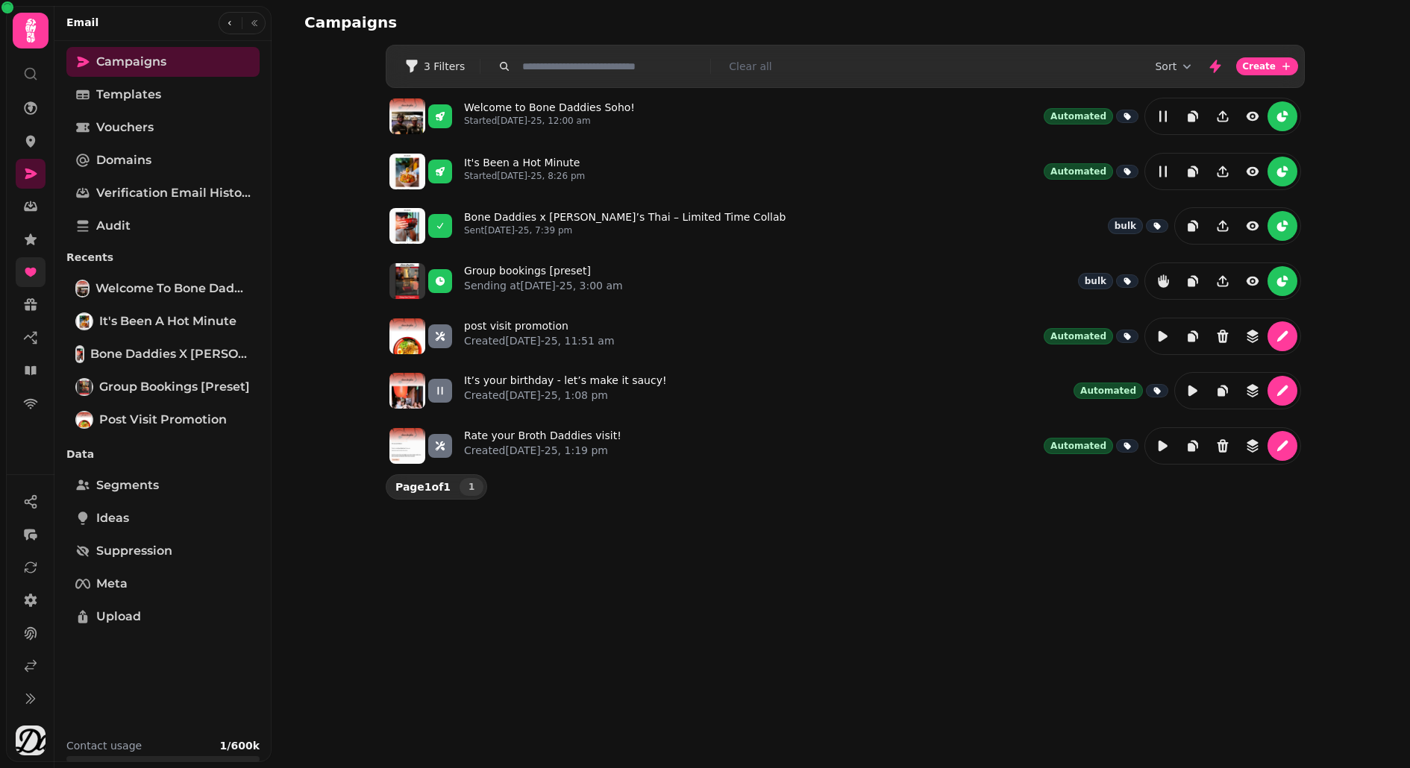
click at [22, 269] on link at bounding box center [31, 272] width 30 height 30
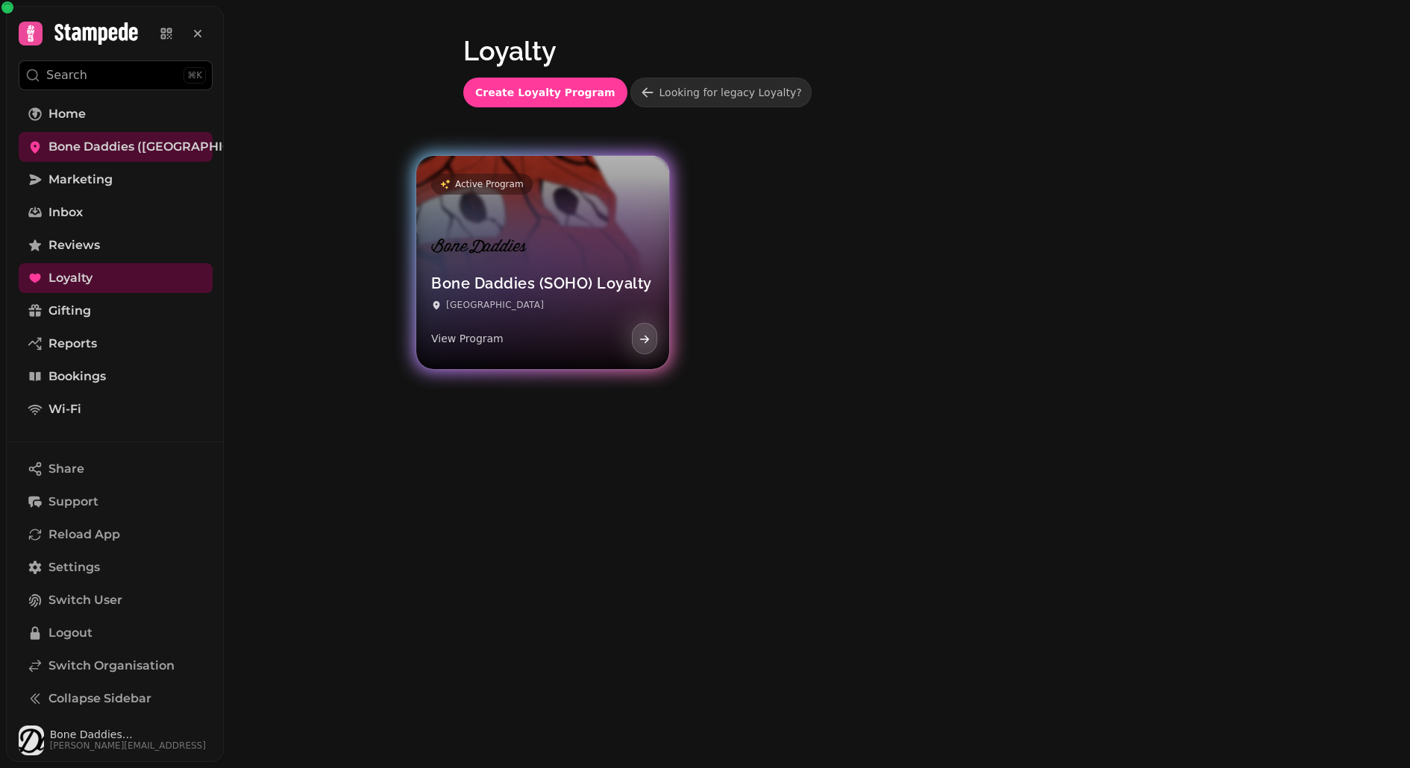
click at [528, 215] on link "Active Program Bone Daddies ([GEOGRAPHIC_DATA]) Loyalty London View Program" at bounding box center [542, 262] width 253 height 213
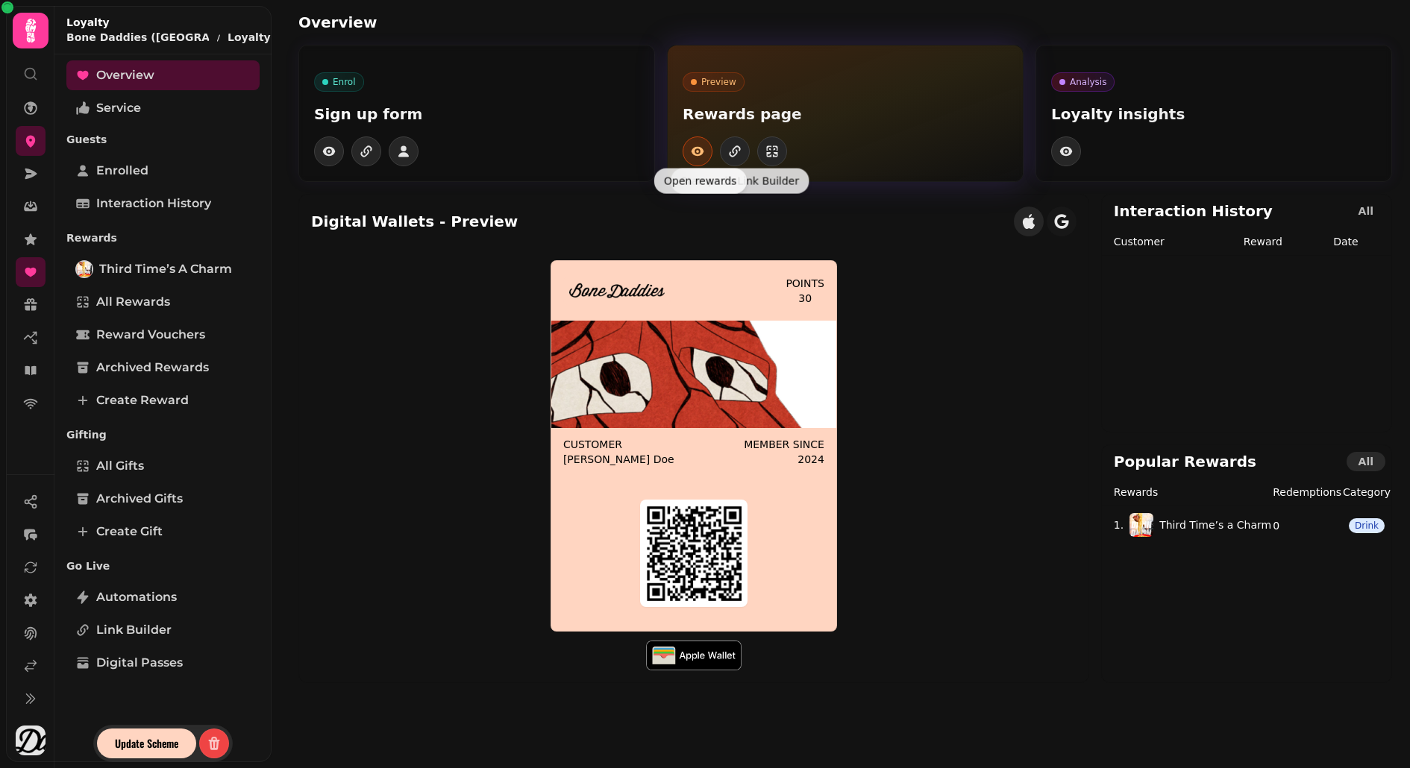
click at [697, 148] on icon "button" at bounding box center [697, 151] width 15 height 15
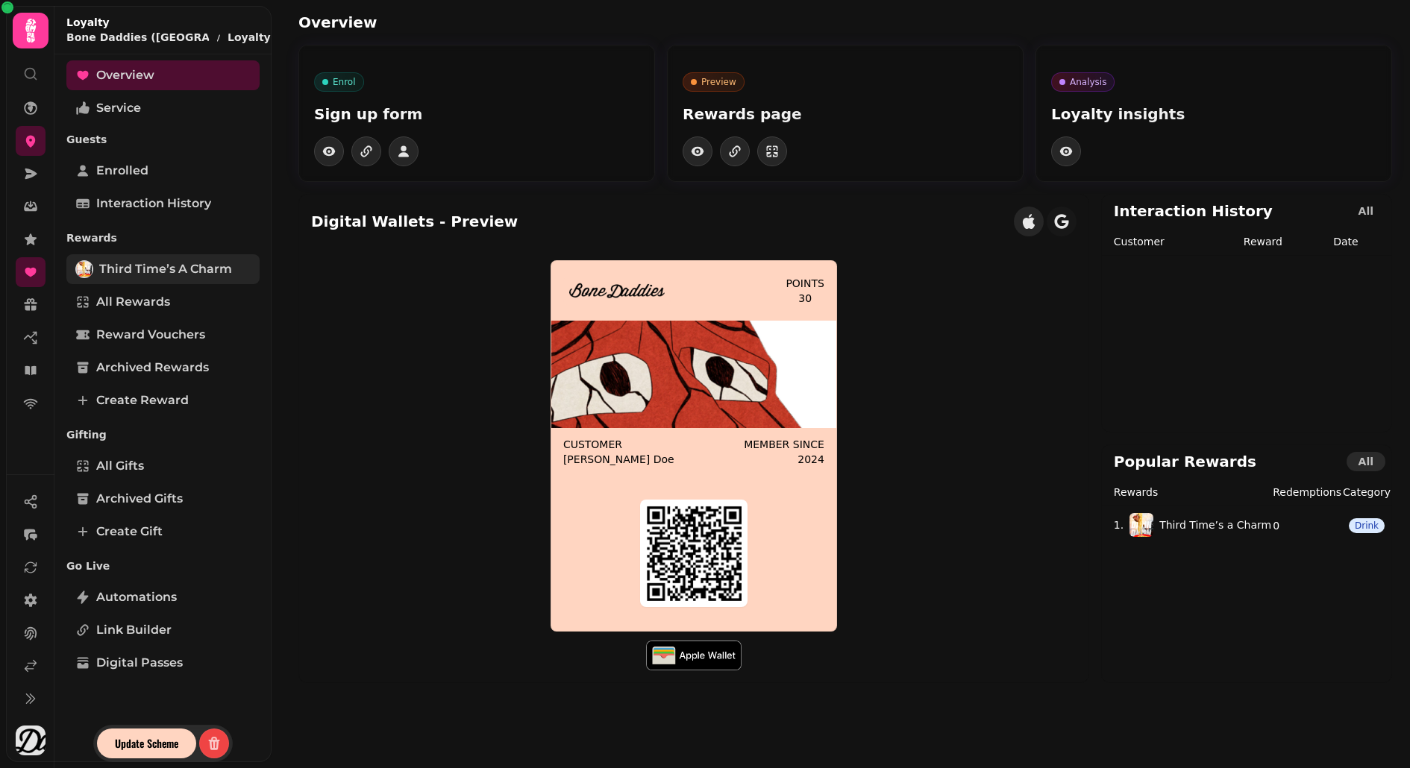
click at [148, 269] on span "Third Time’s a Charm" at bounding box center [165, 269] width 133 height 18
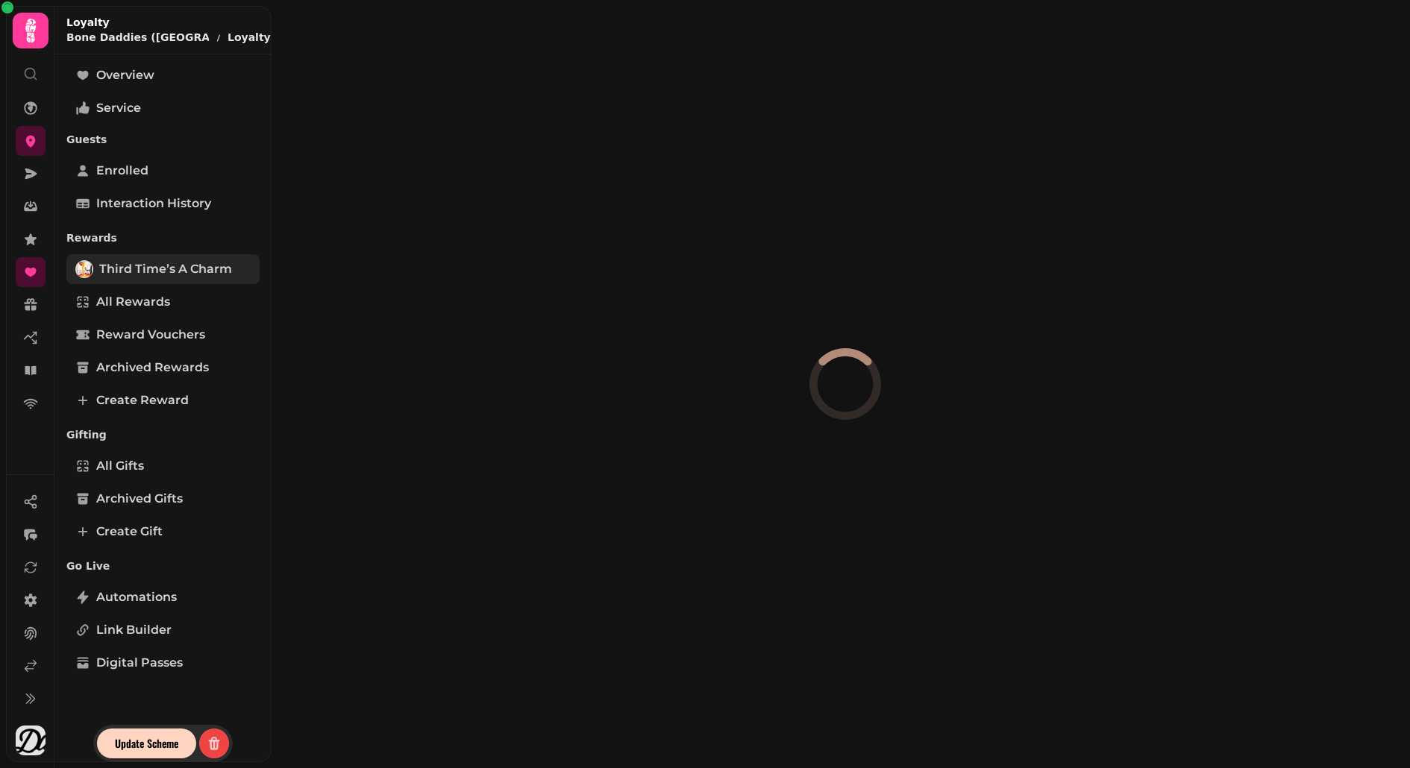
select select "*****"
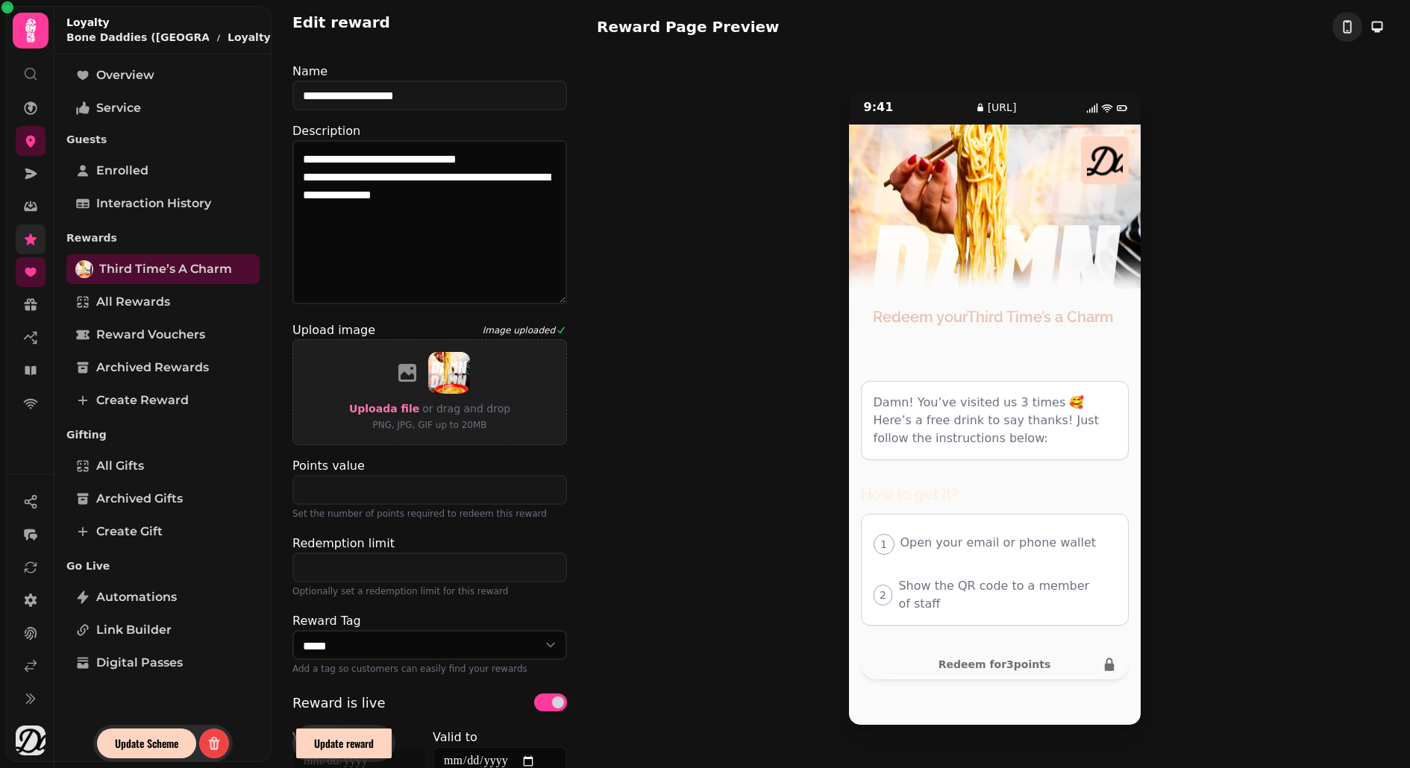
click at [34, 246] on link at bounding box center [31, 240] width 30 height 30
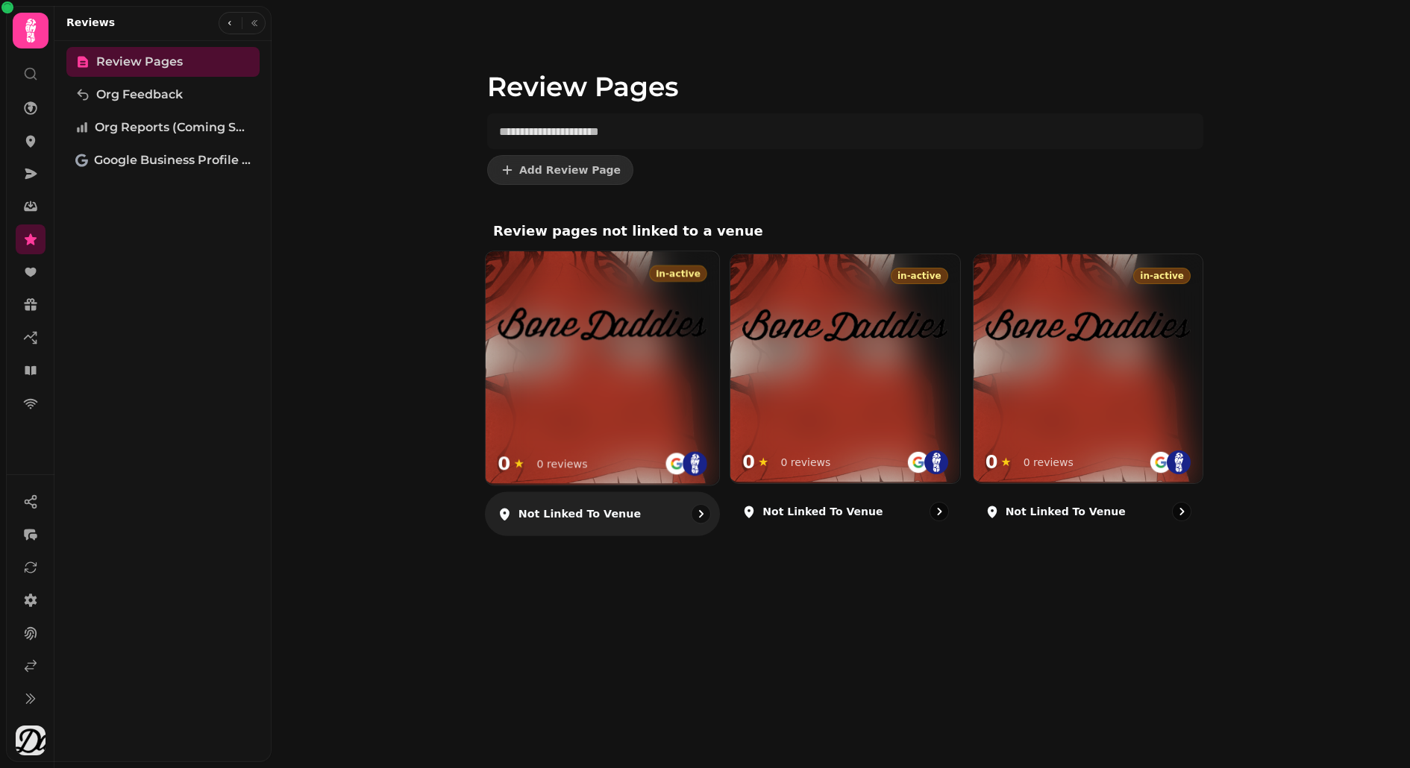
click at [569, 413] on h3 at bounding box center [603, 419] width 210 height 19
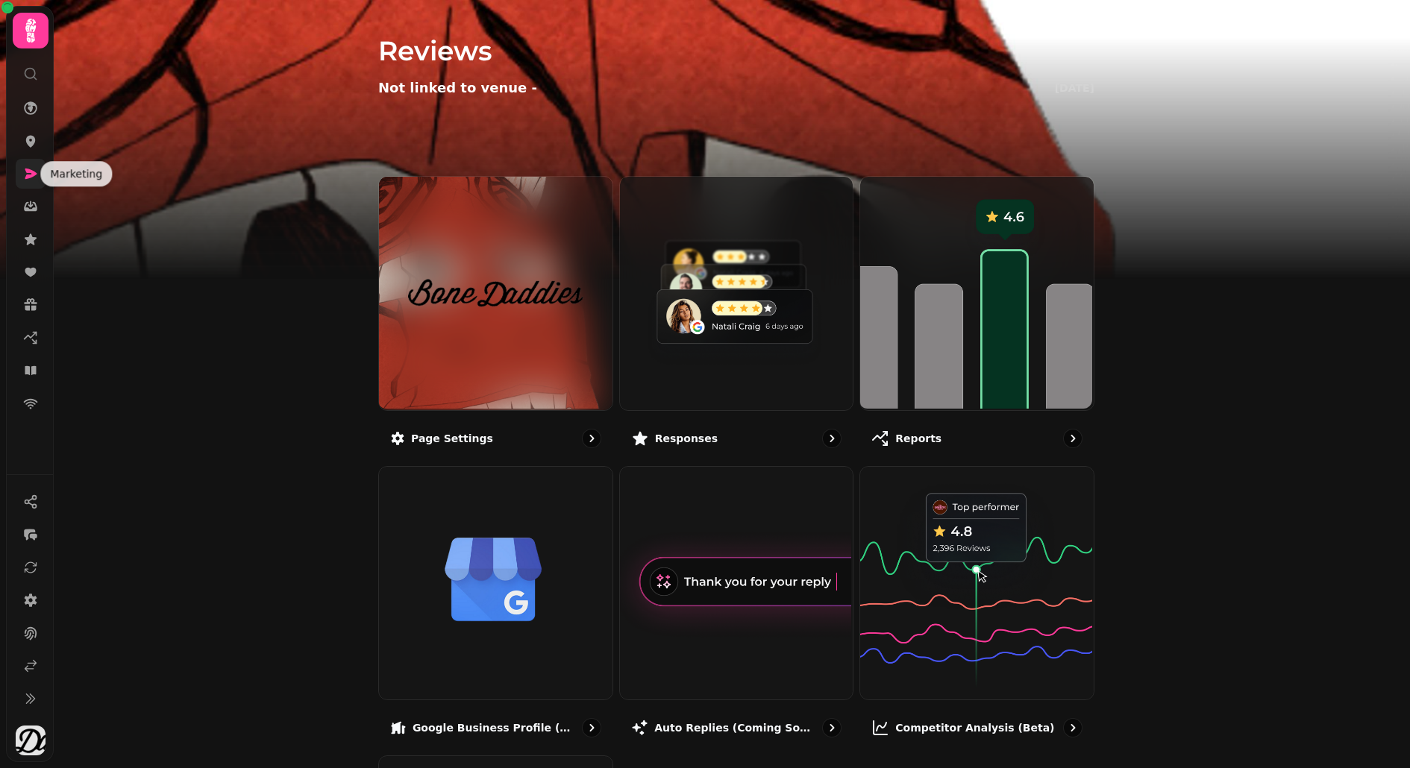
click at [31, 166] on icon at bounding box center [30, 173] width 15 height 15
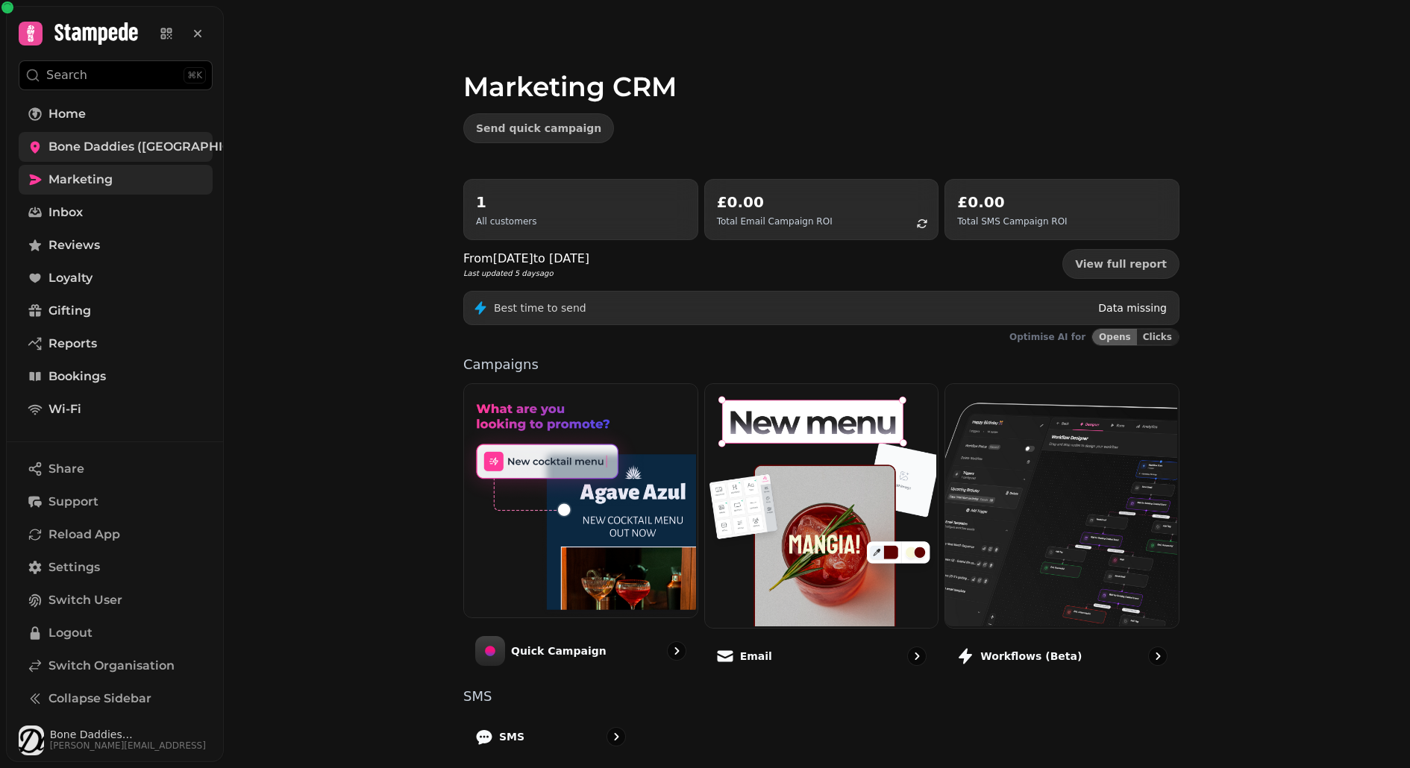
click at [39, 135] on link "Bone Daddies ([GEOGRAPHIC_DATA])" at bounding box center [116, 147] width 194 height 30
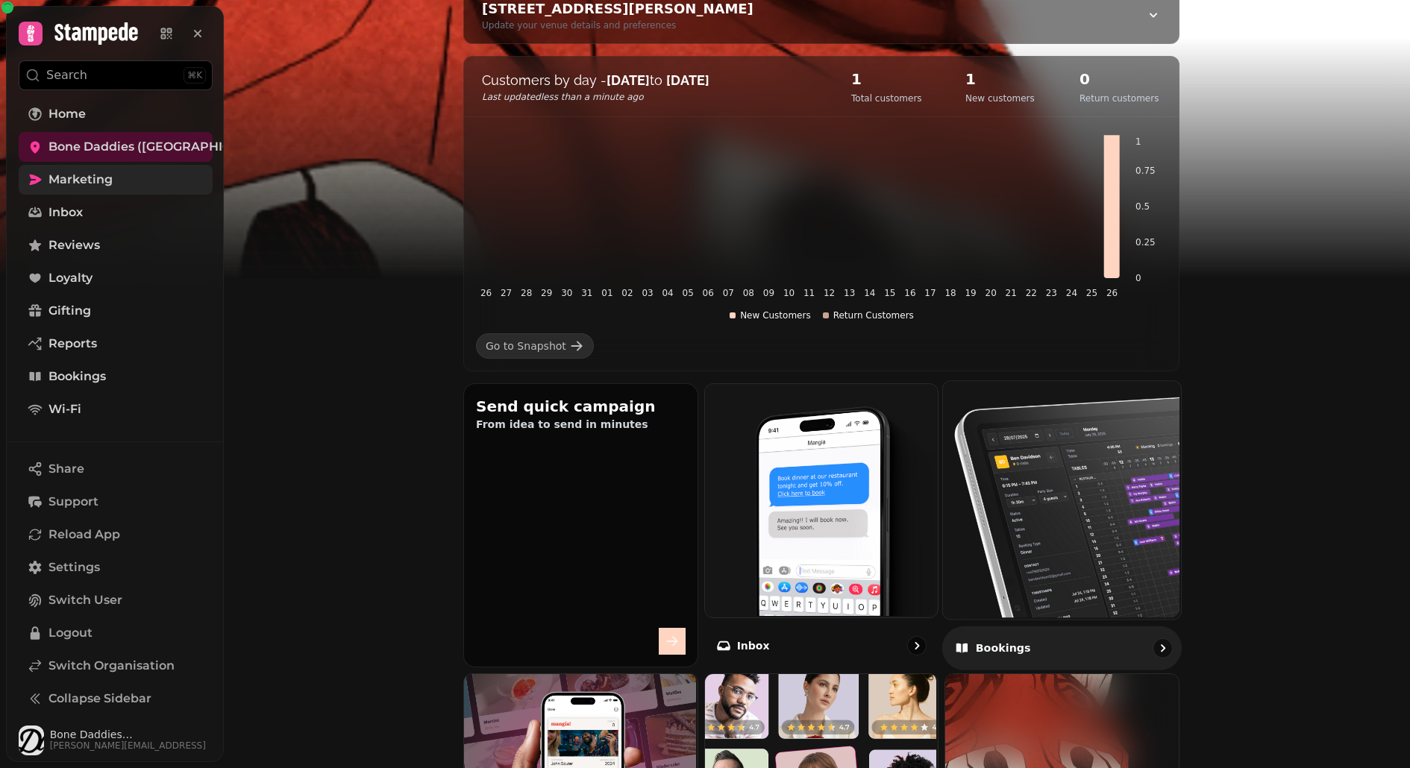
scroll to position [724, 0]
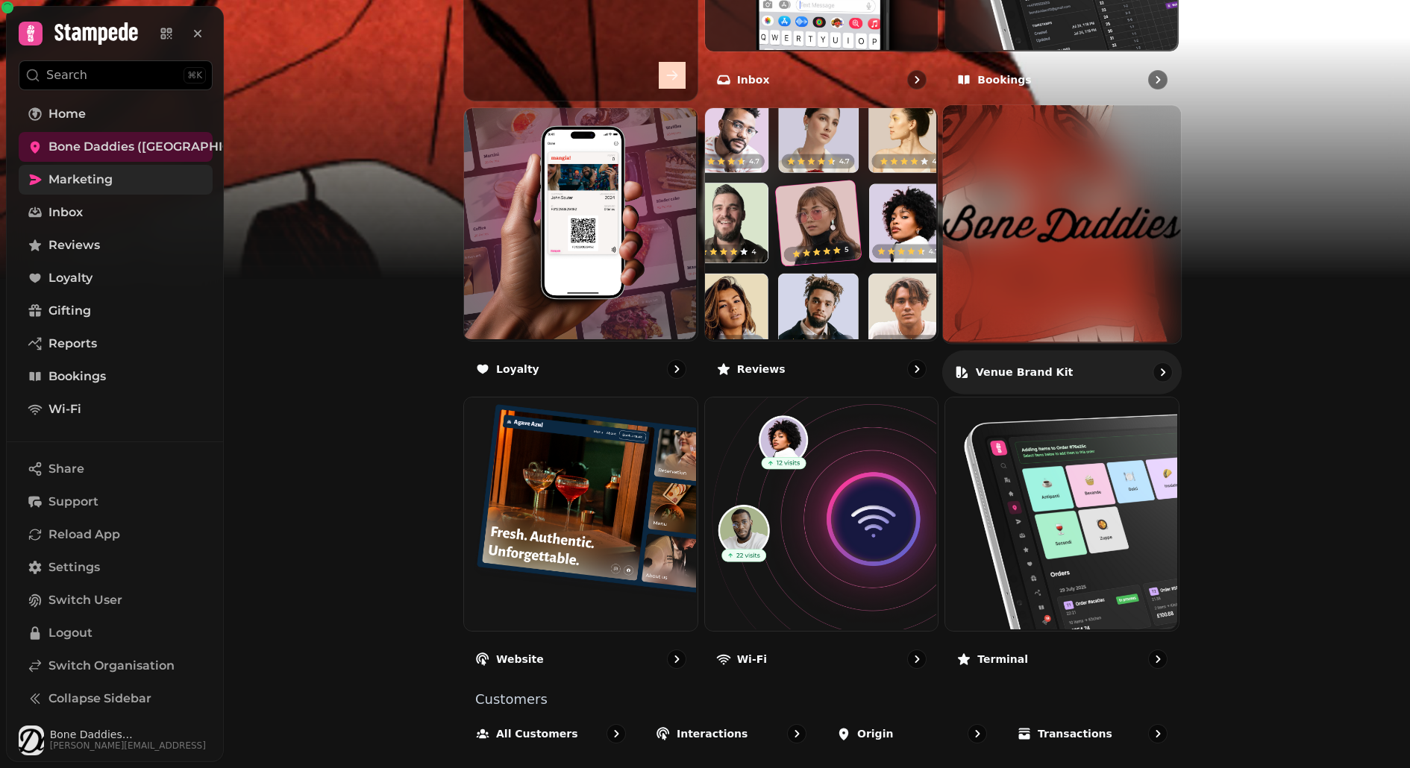
click at [1009, 242] on img at bounding box center [1062, 224] width 238 height 238
